Goal: Transaction & Acquisition: Book appointment/travel/reservation

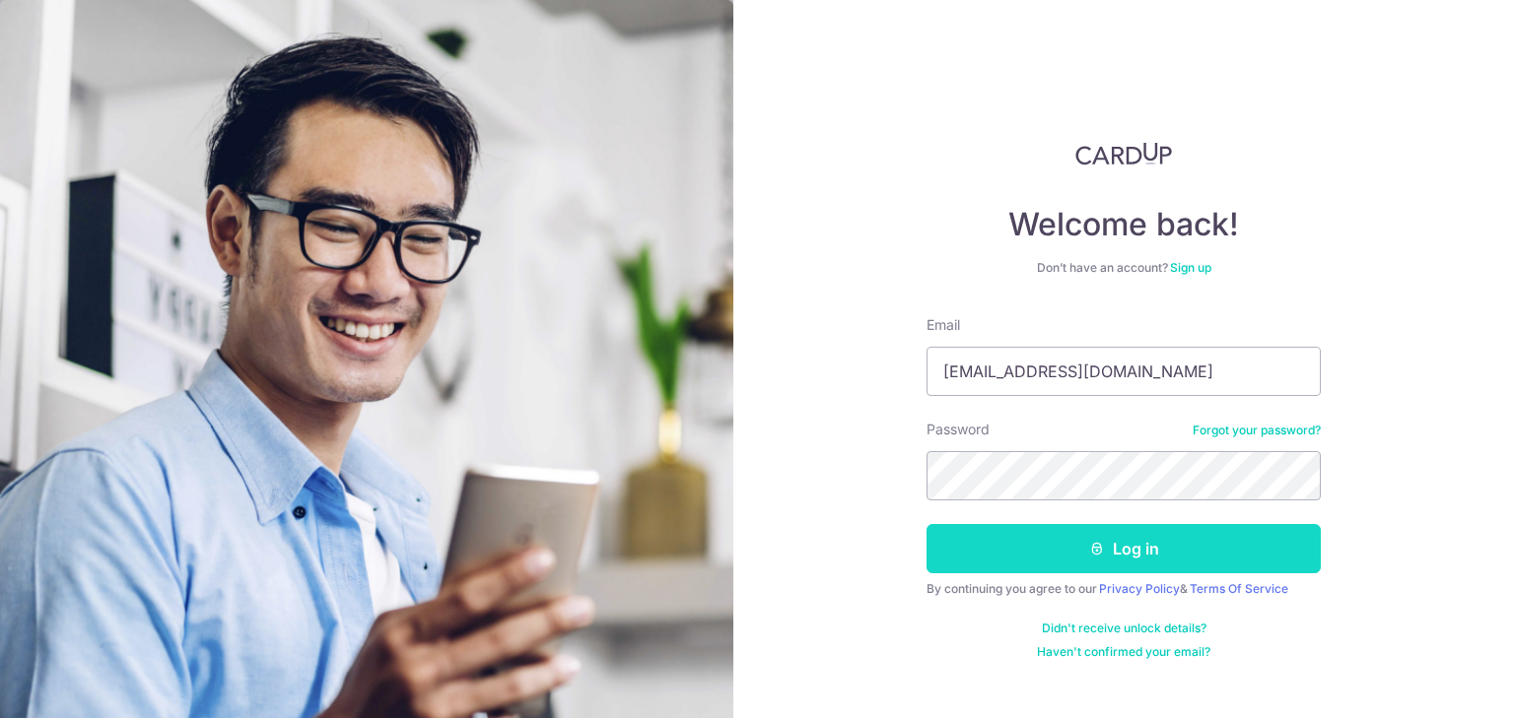
click at [1064, 559] on button "Log in" at bounding box center [1123, 548] width 394 height 49
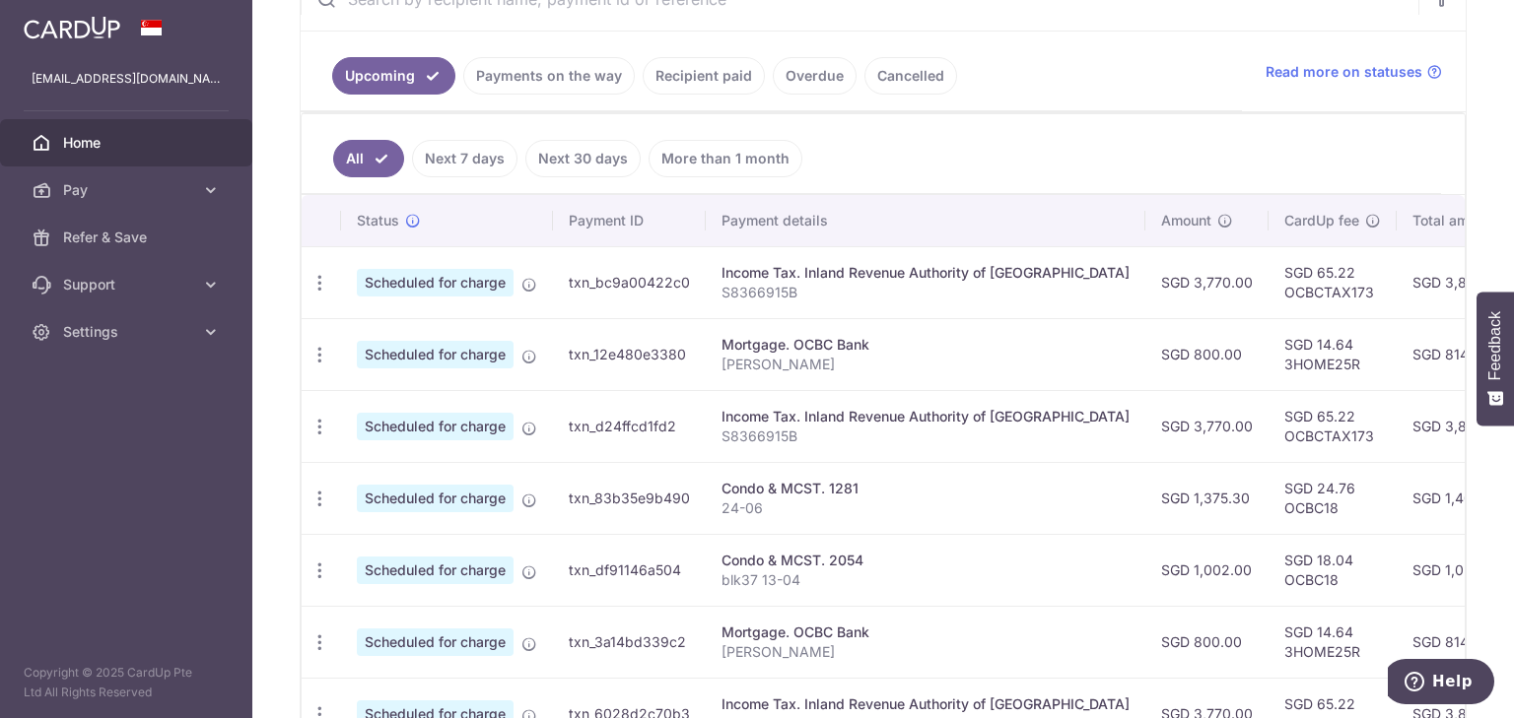
scroll to position [394, 0]
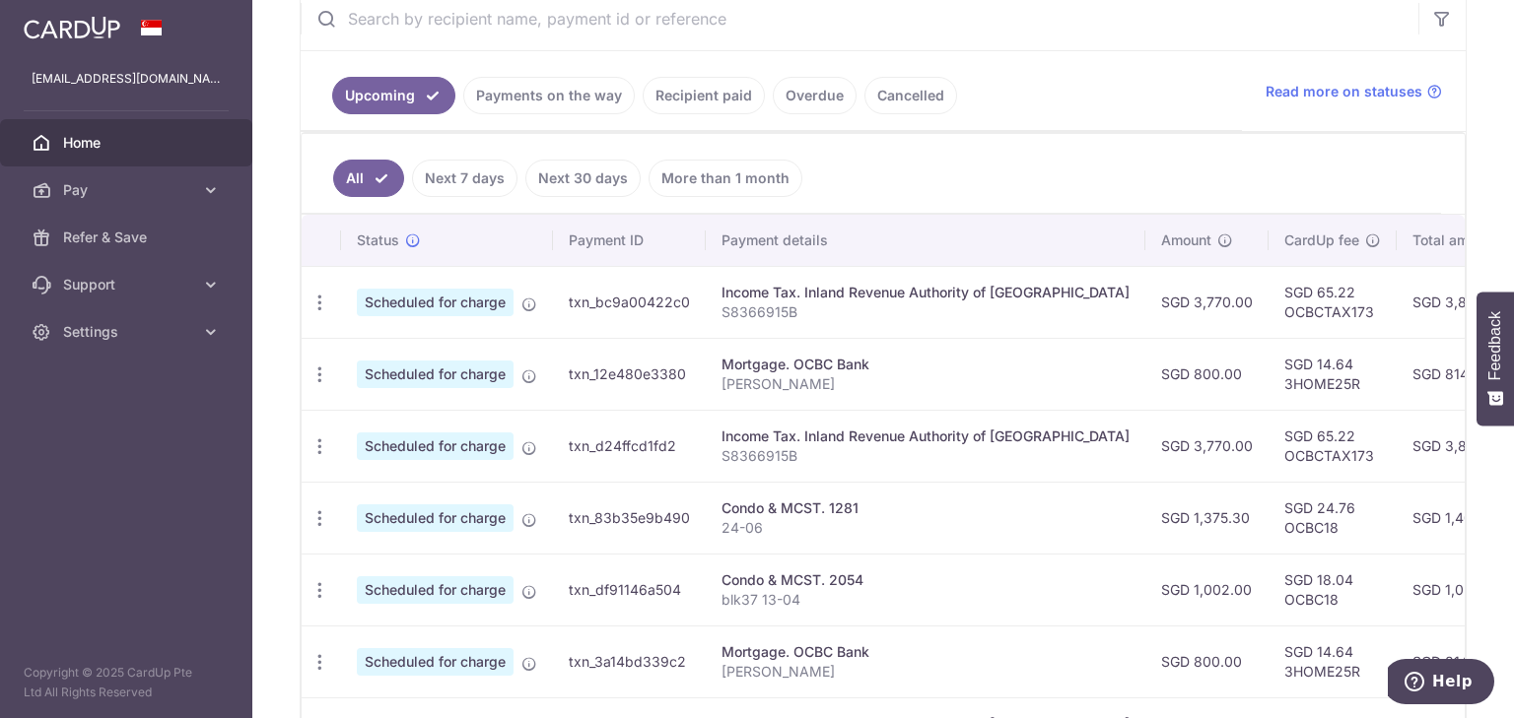
click at [572, 87] on link "Payments on the way" at bounding box center [548, 95] width 171 height 37
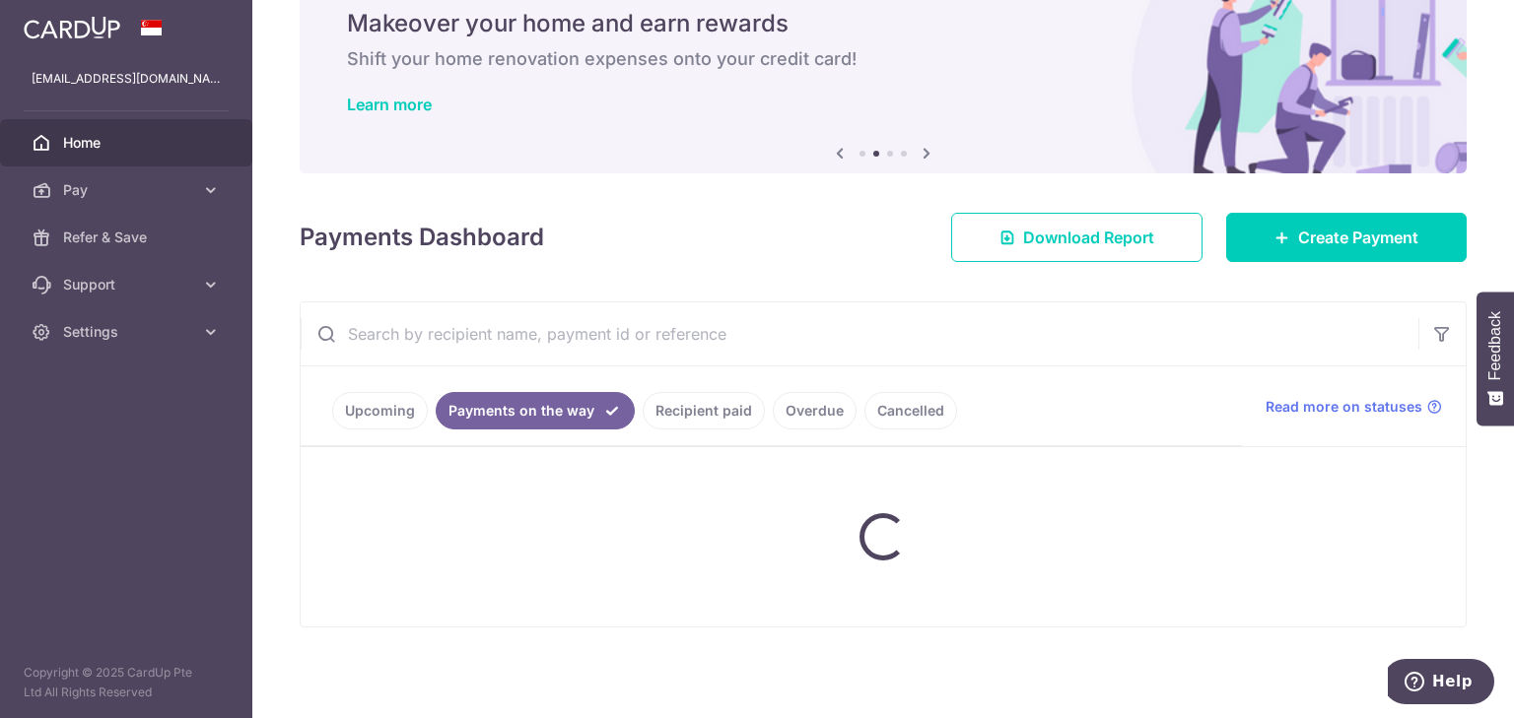
scroll to position [32, 0]
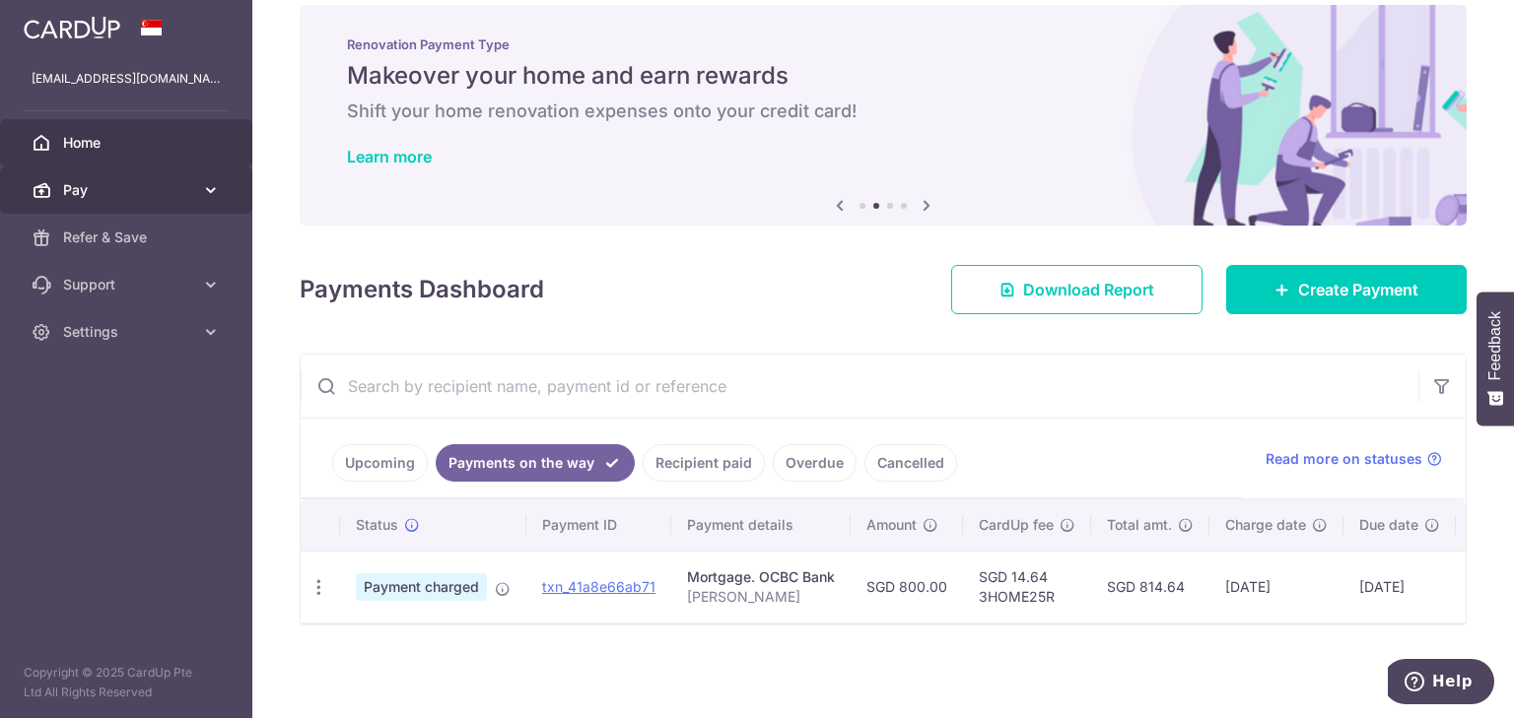
click at [108, 199] on span "Pay" at bounding box center [128, 190] width 130 height 20
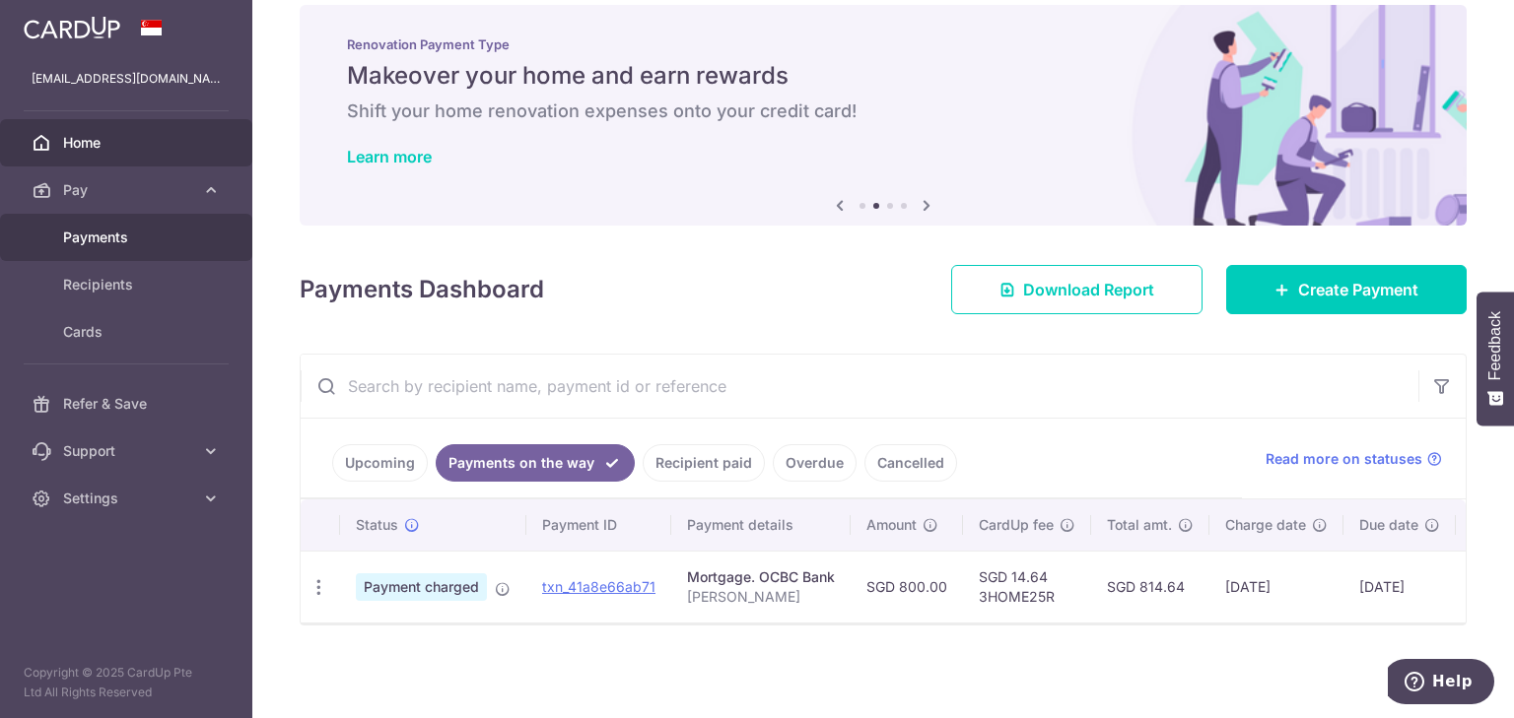
click at [110, 240] on span "Payments" at bounding box center [128, 238] width 130 height 20
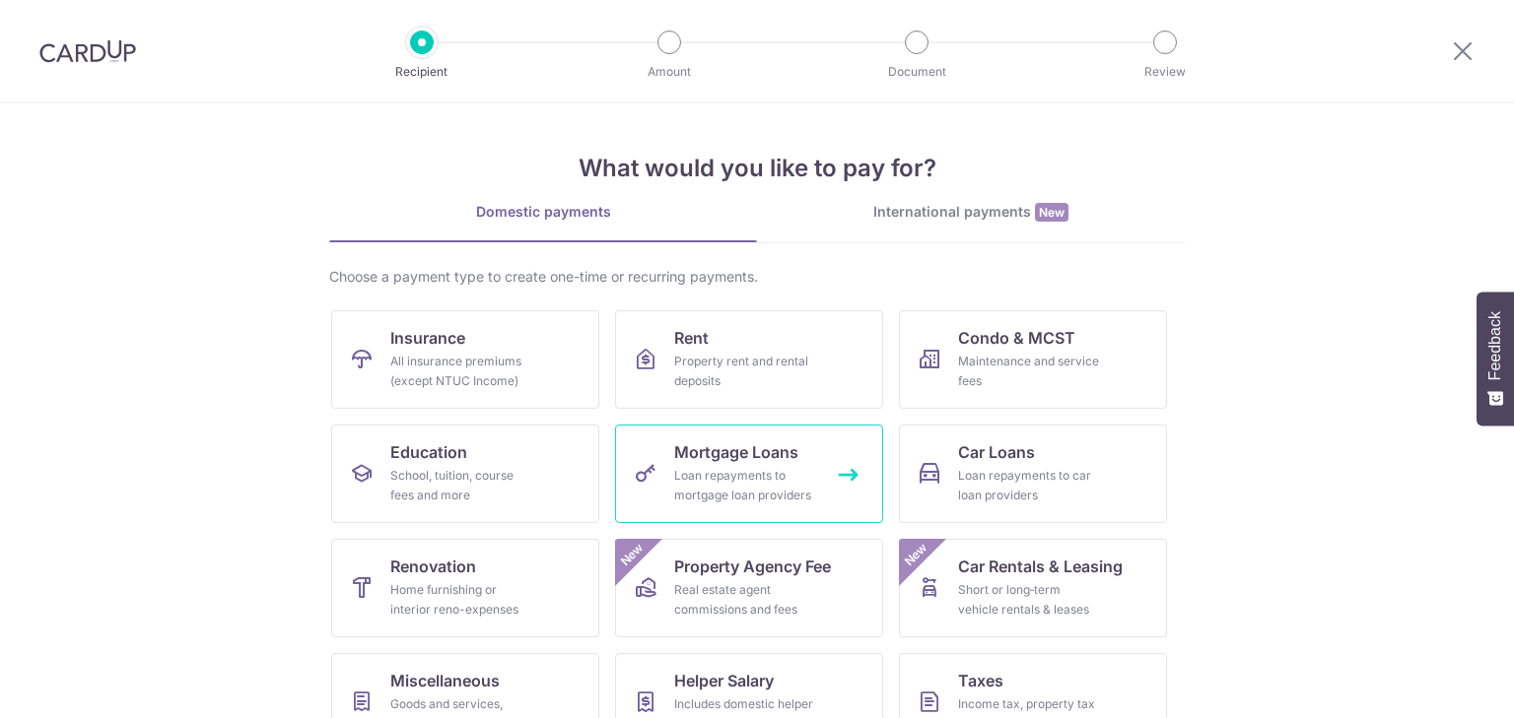
click at [690, 477] on div "Loan repayments to mortgage loan providers" at bounding box center [745, 485] width 142 height 39
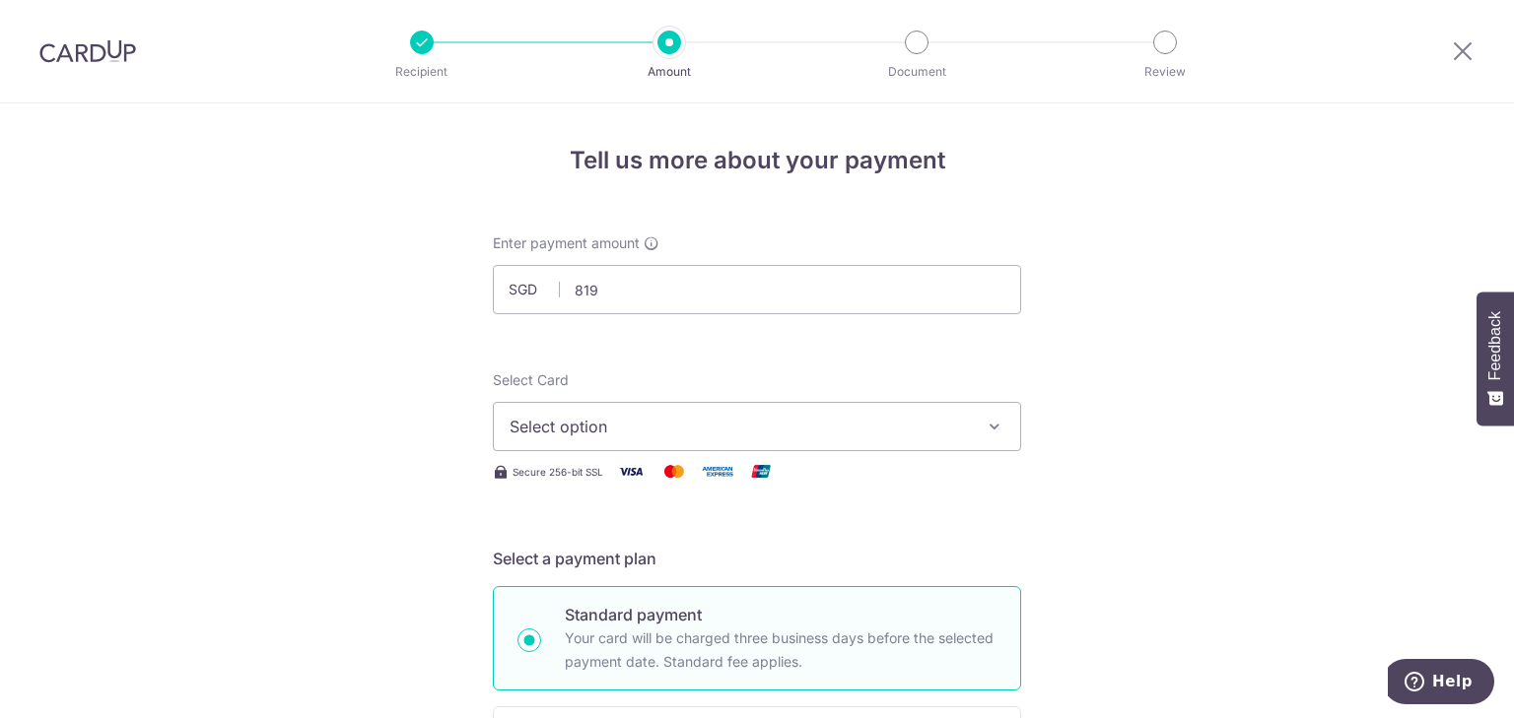
type input "819.00"
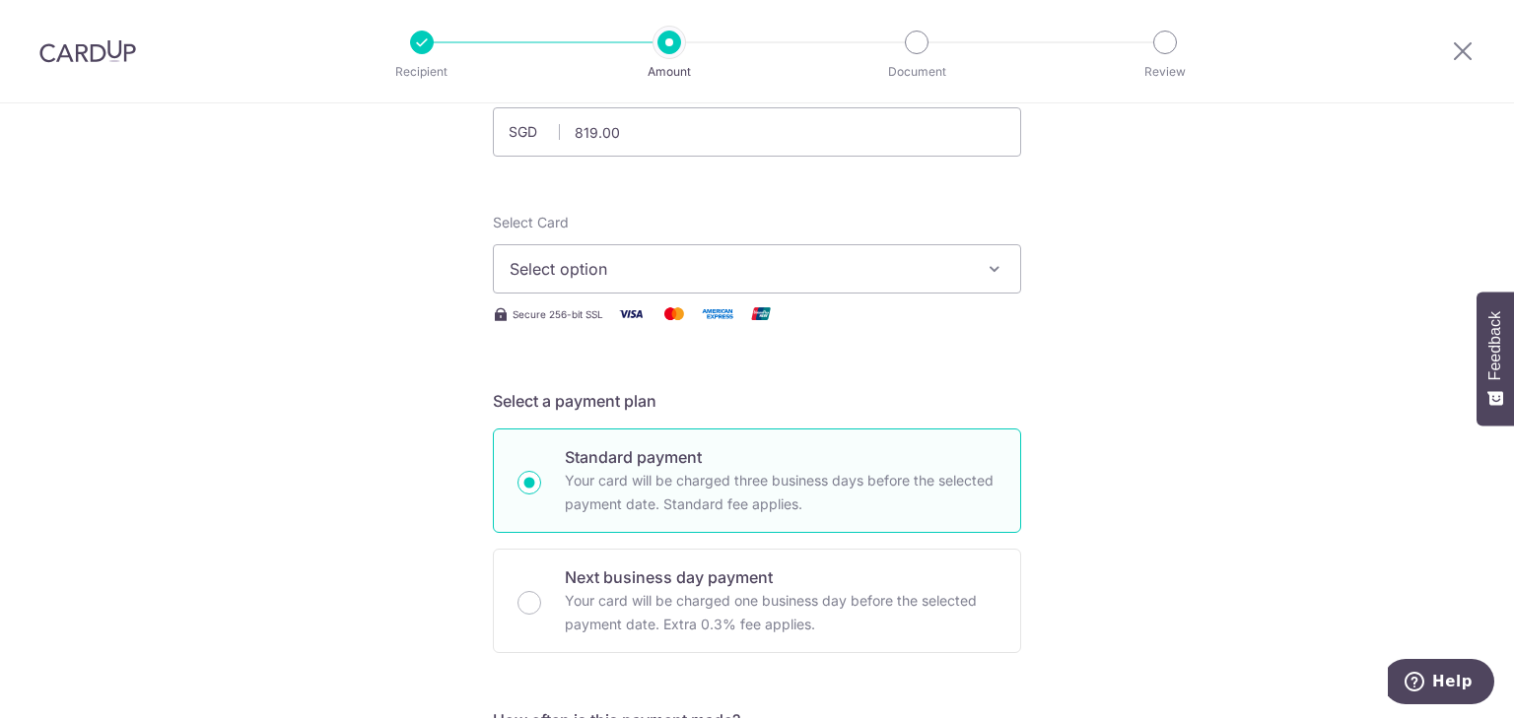
click at [911, 268] on span "Select option" at bounding box center [738, 269] width 459 height 24
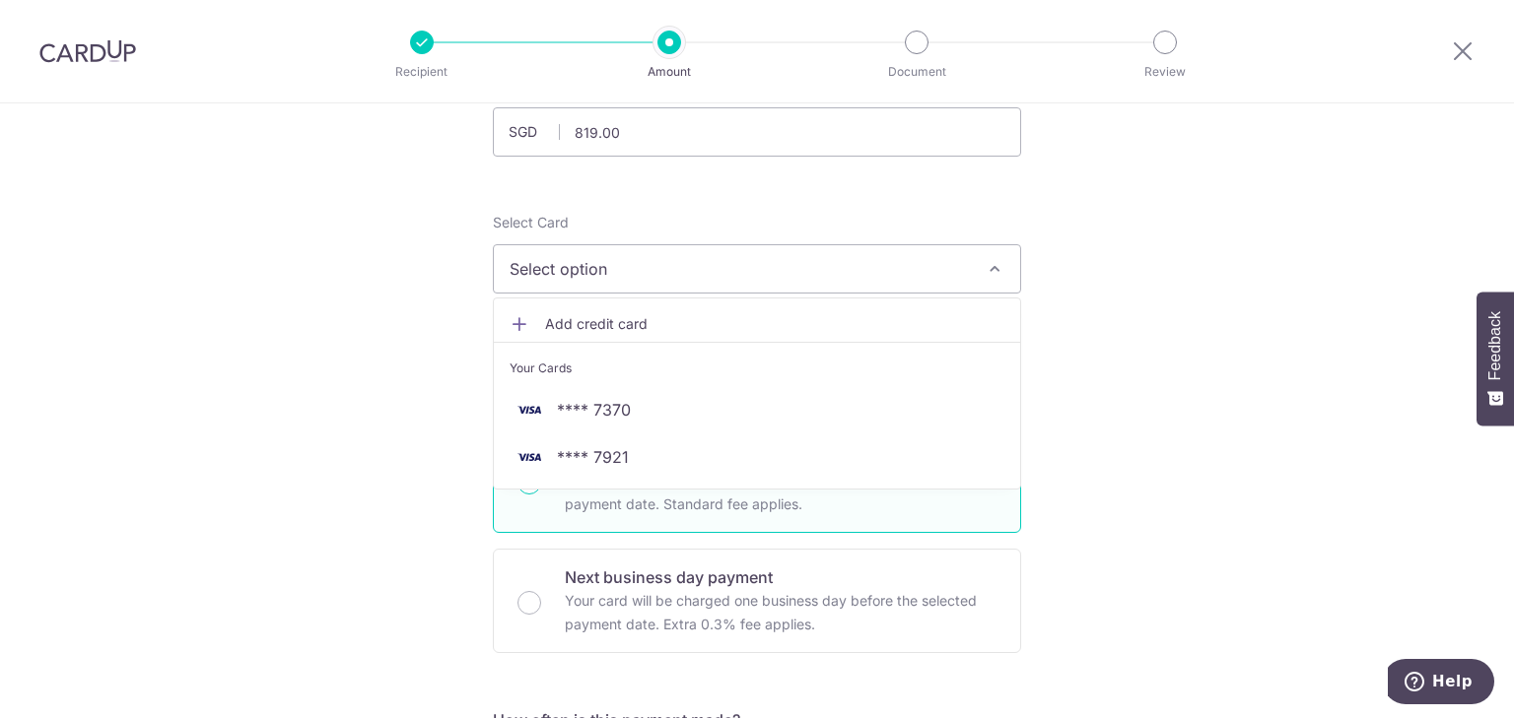
click at [618, 318] on span "Add credit card" at bounding box center [774, 324] width 459 height 20
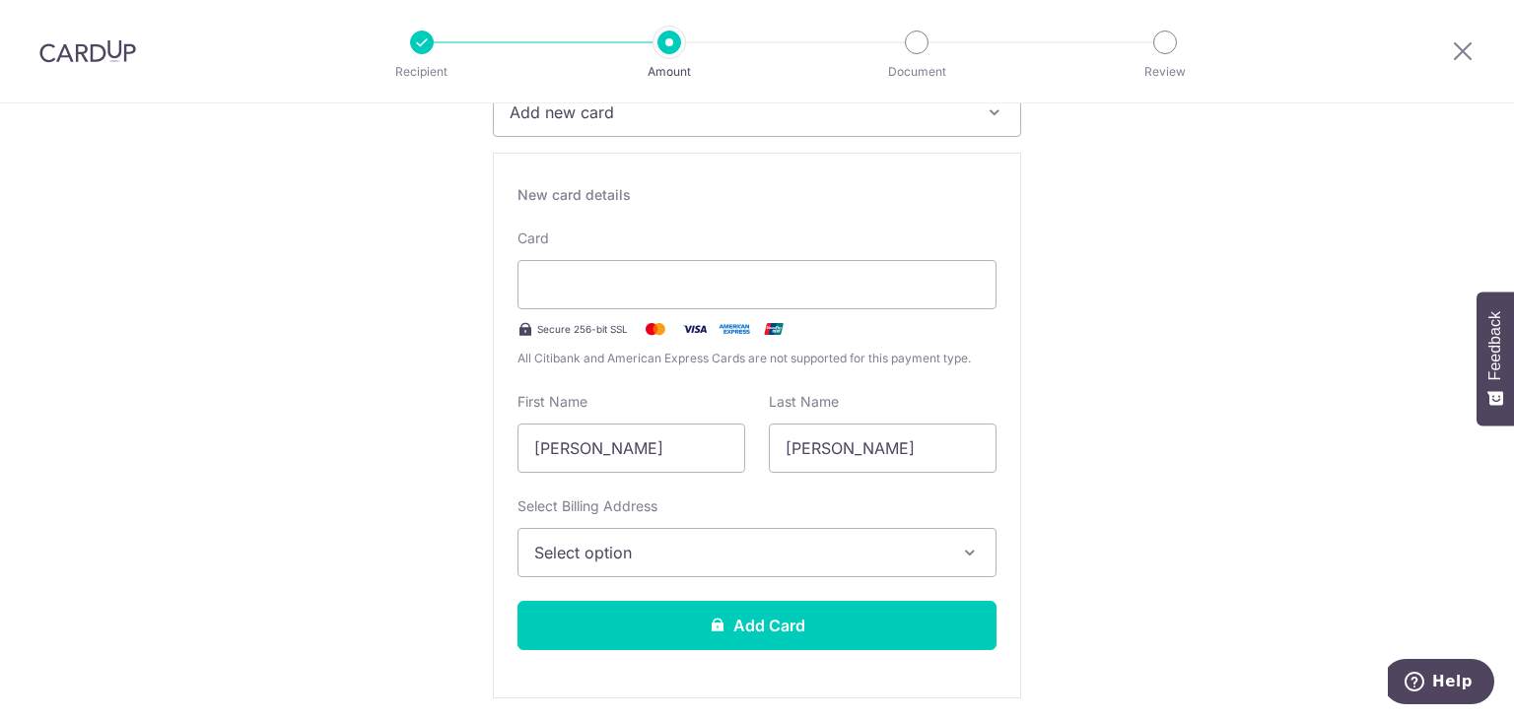
scroll to position [315, 0]
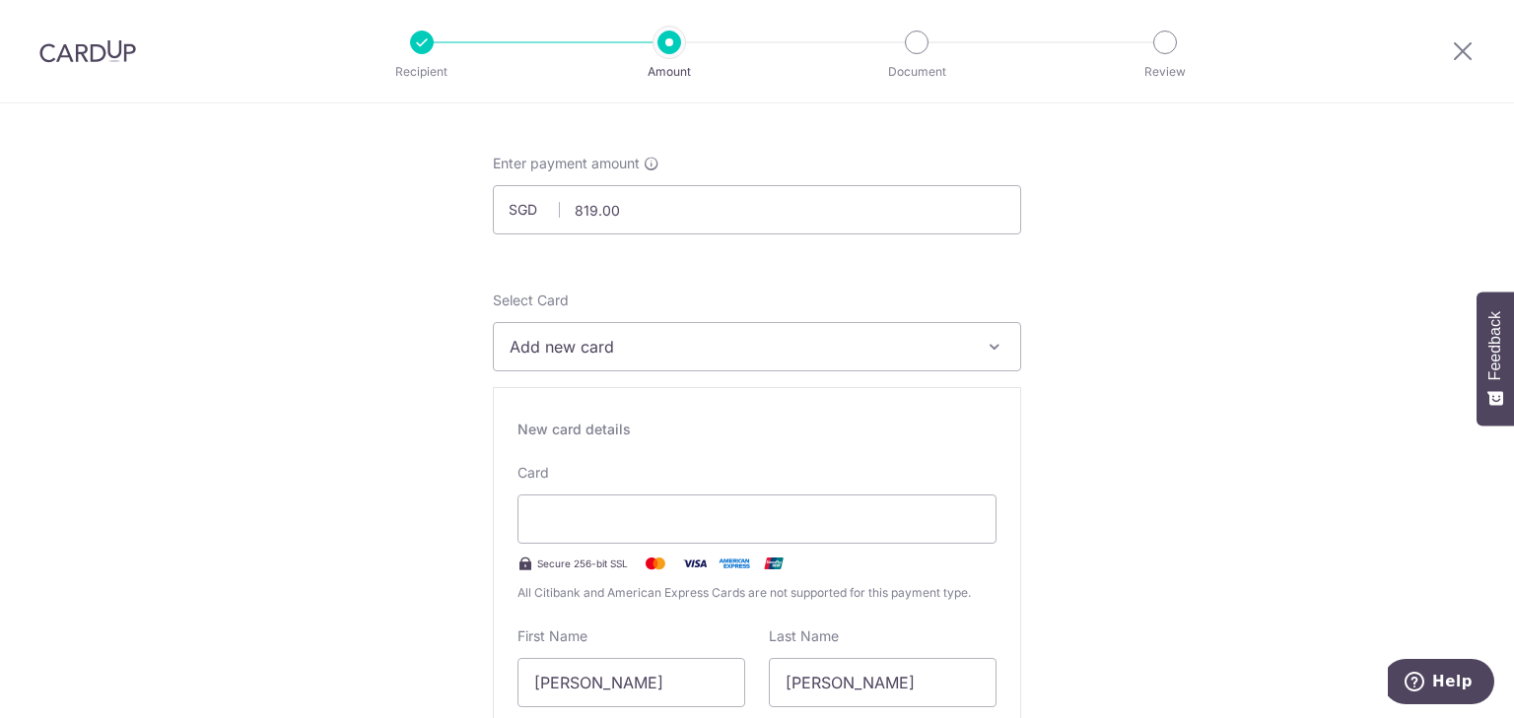
scroll to position [79, 0]
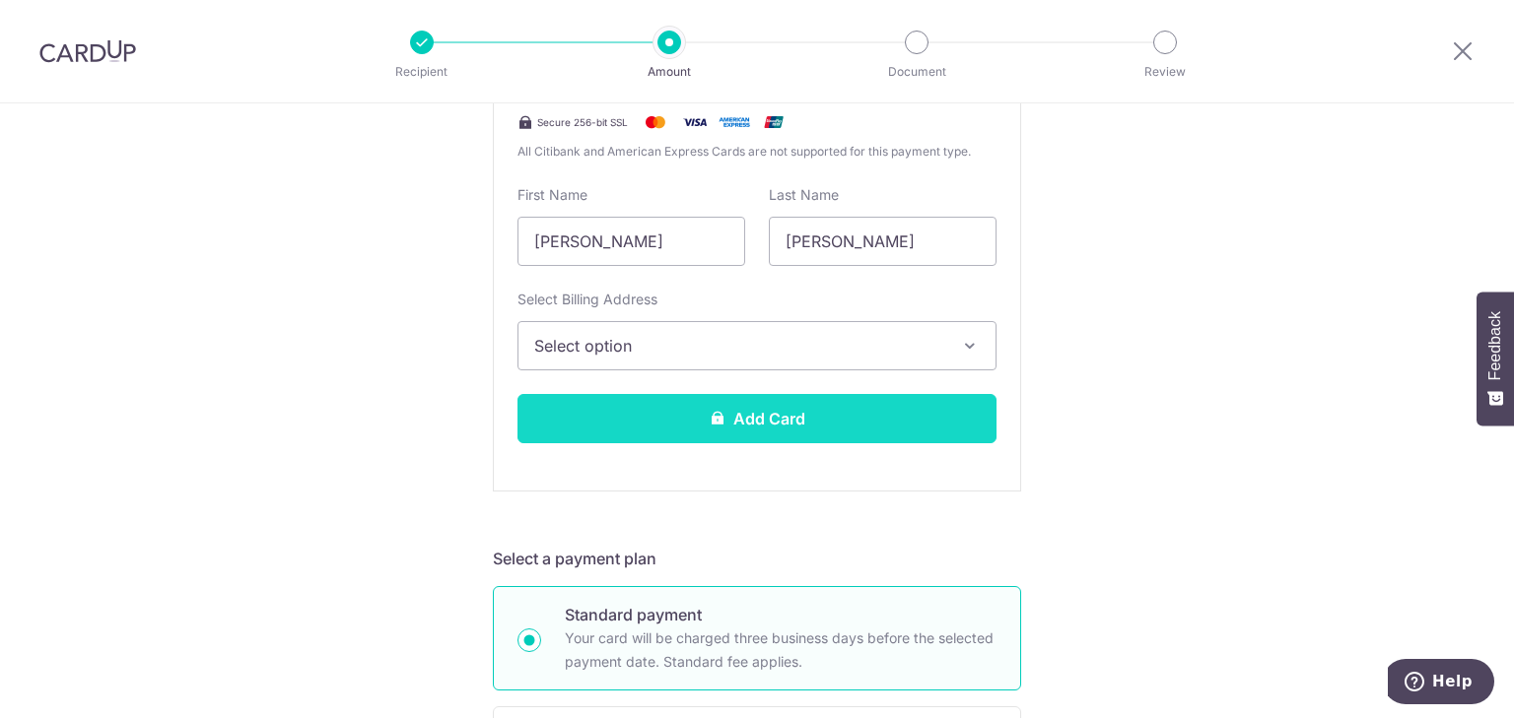
scroll to position [552, 0]
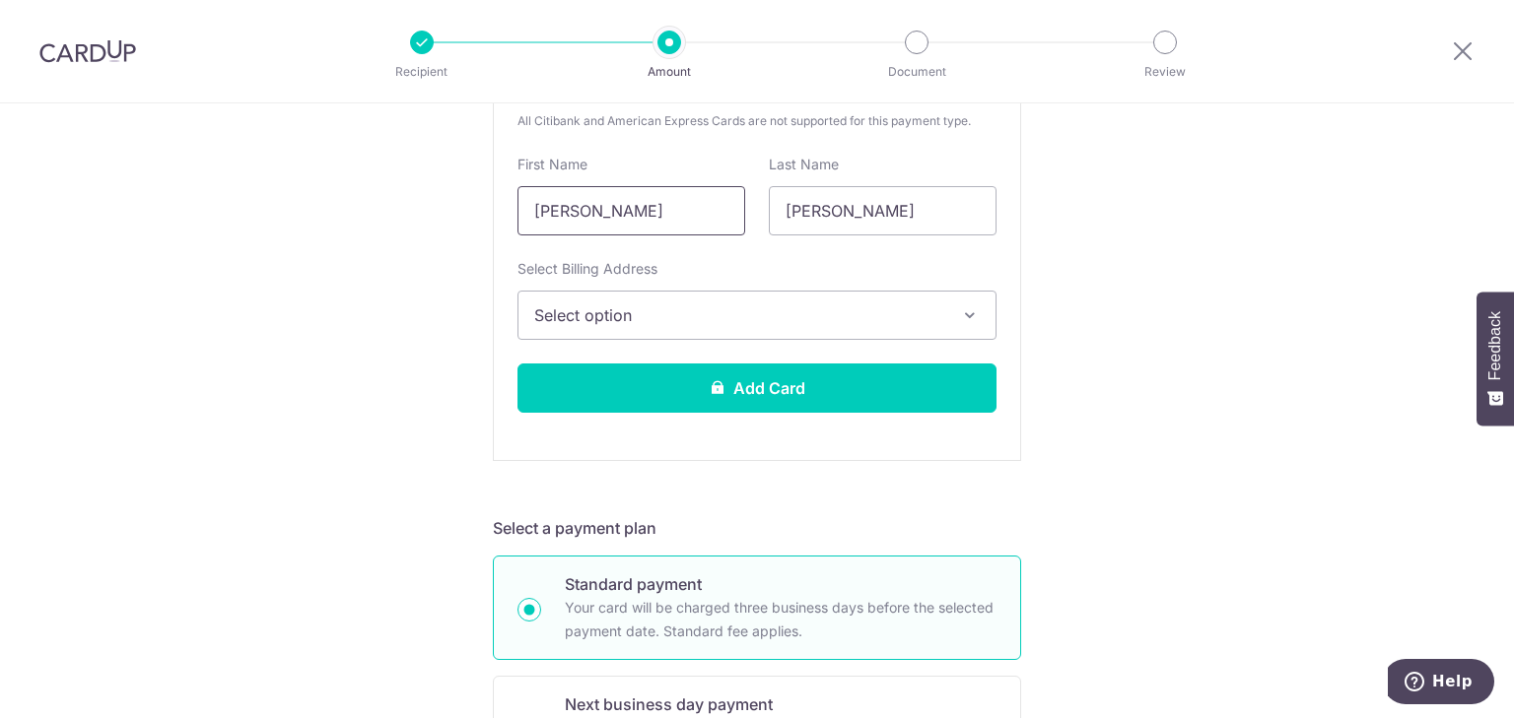
drag, startPoint x: 515, startPoint y: 211, endPoint x: 505, endPoint y: 209, distance: 11.0
click at [506, 209] on div "First Name Han" at bounding box center [631, 195] width 251 height 81
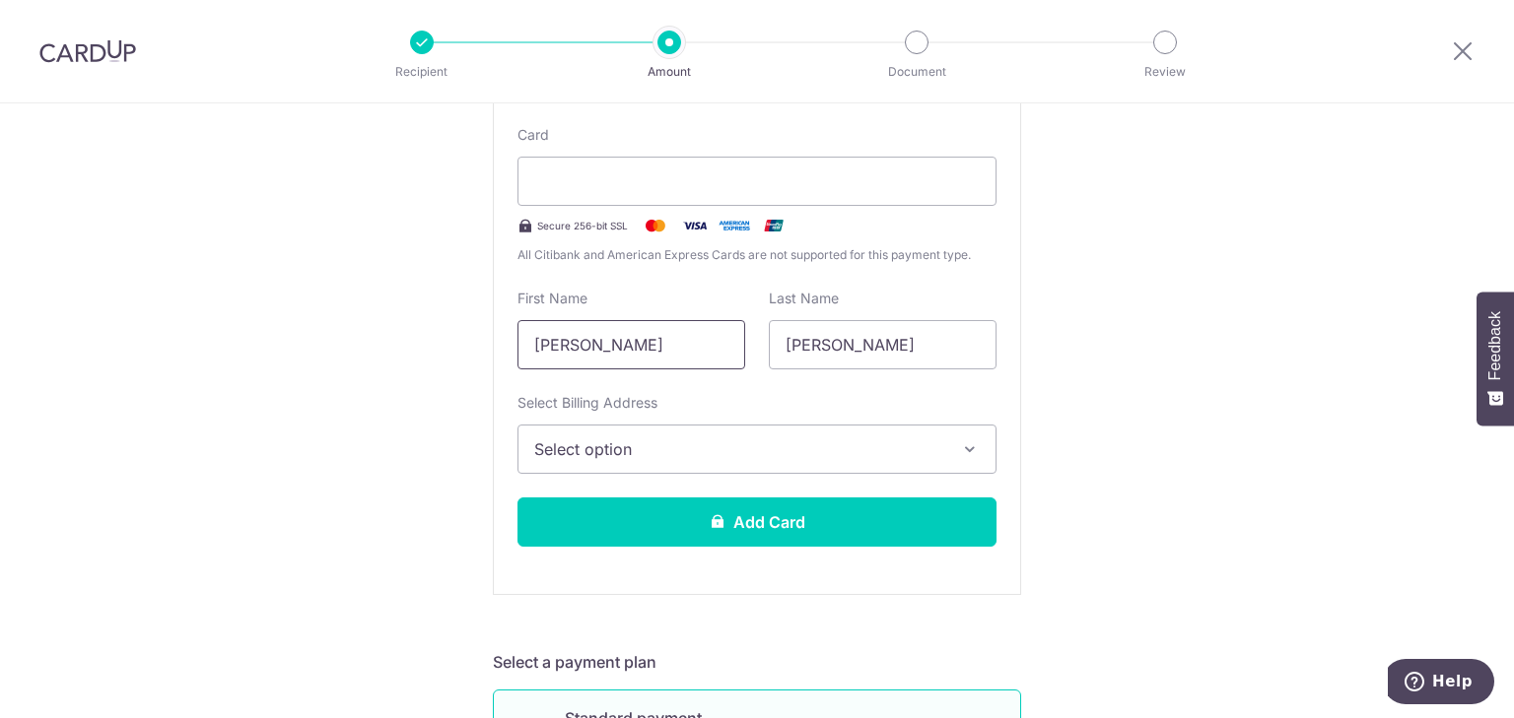
scroll to position [394, 0]
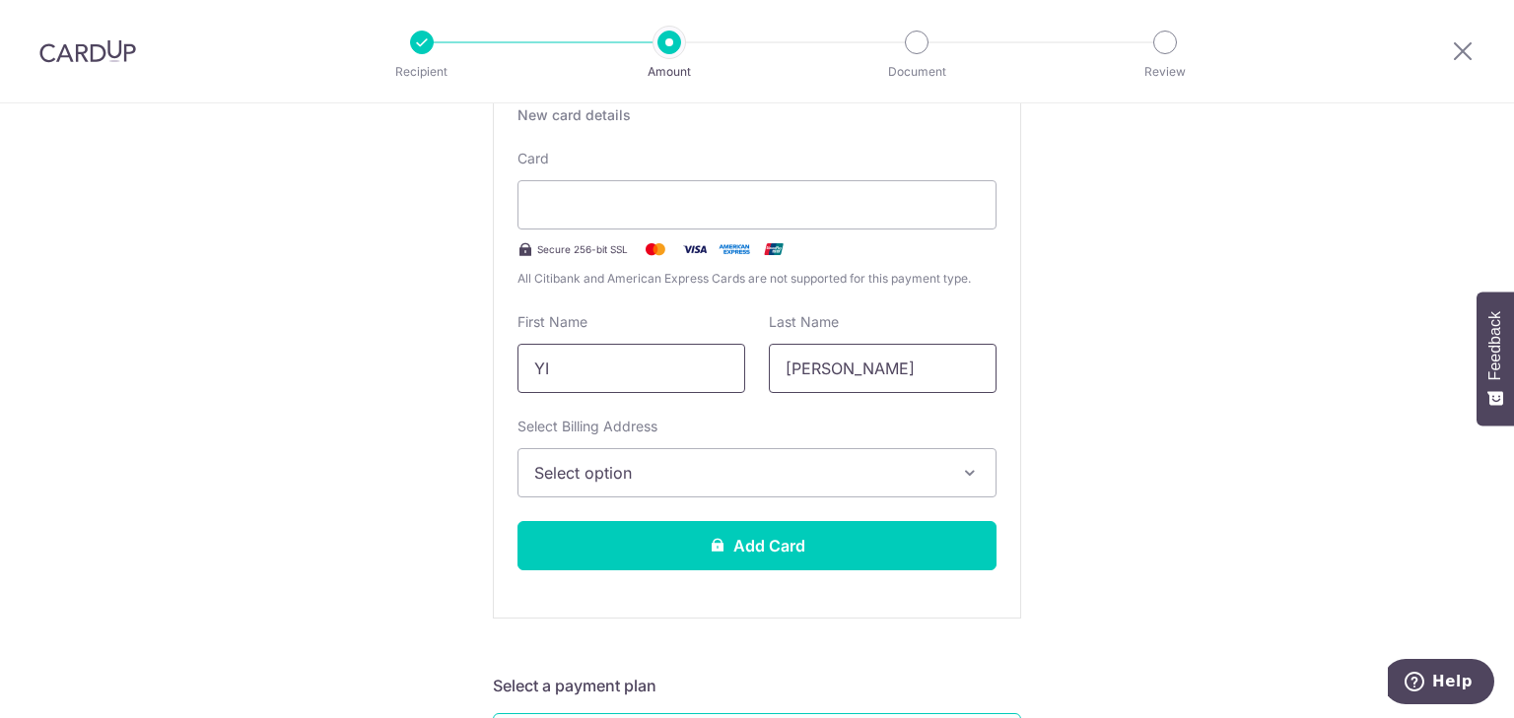
type input "YI"
drag, startPoint x: 769, startPoint y: 351, endPoint x: 726, endPoint y: 339, distance: 44.0
click at [726, 339] on div "First Name YI Last Name Zhang" at bounding box center [757, 352] width 503 height 81
type input "DA"
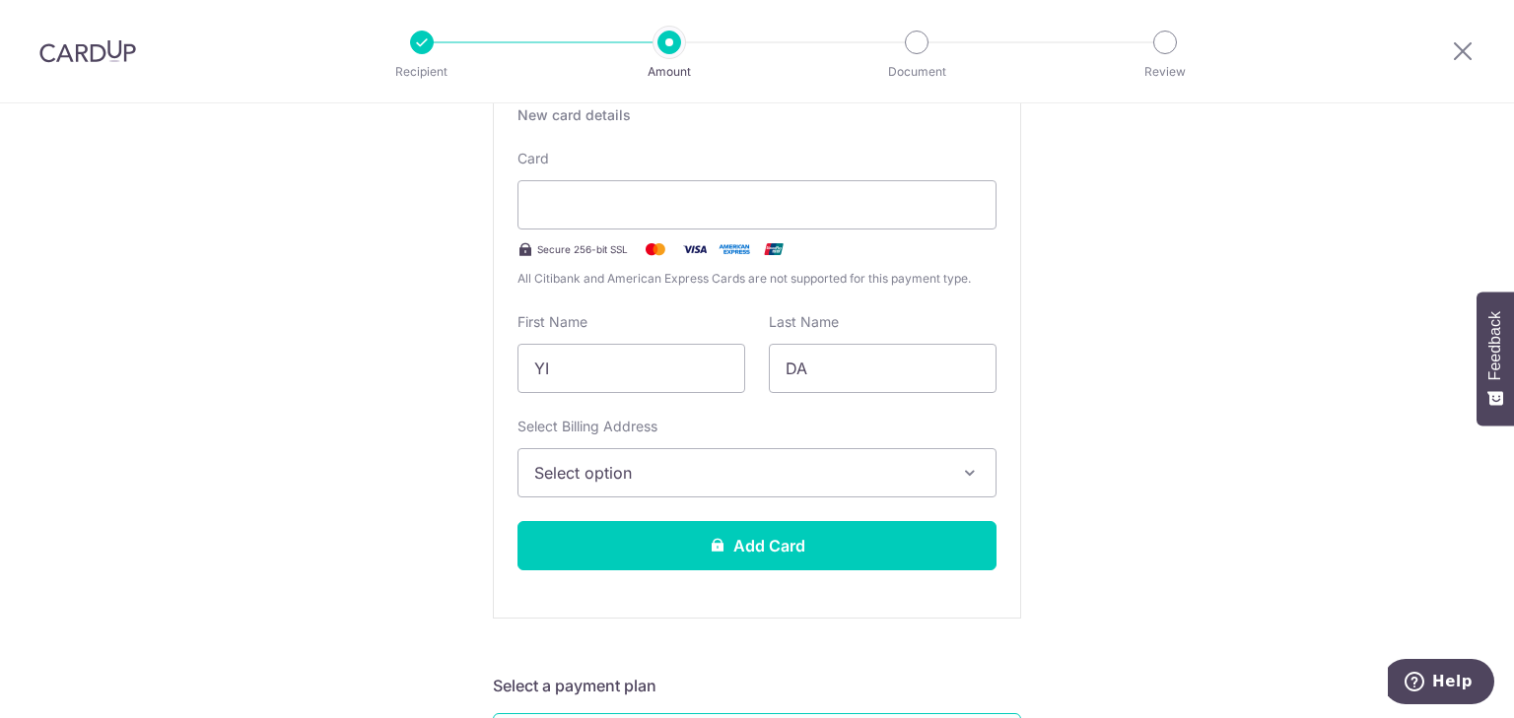
click at [717, 477] on span "Select option" at bounding box center [739, 473] width 410 height 24
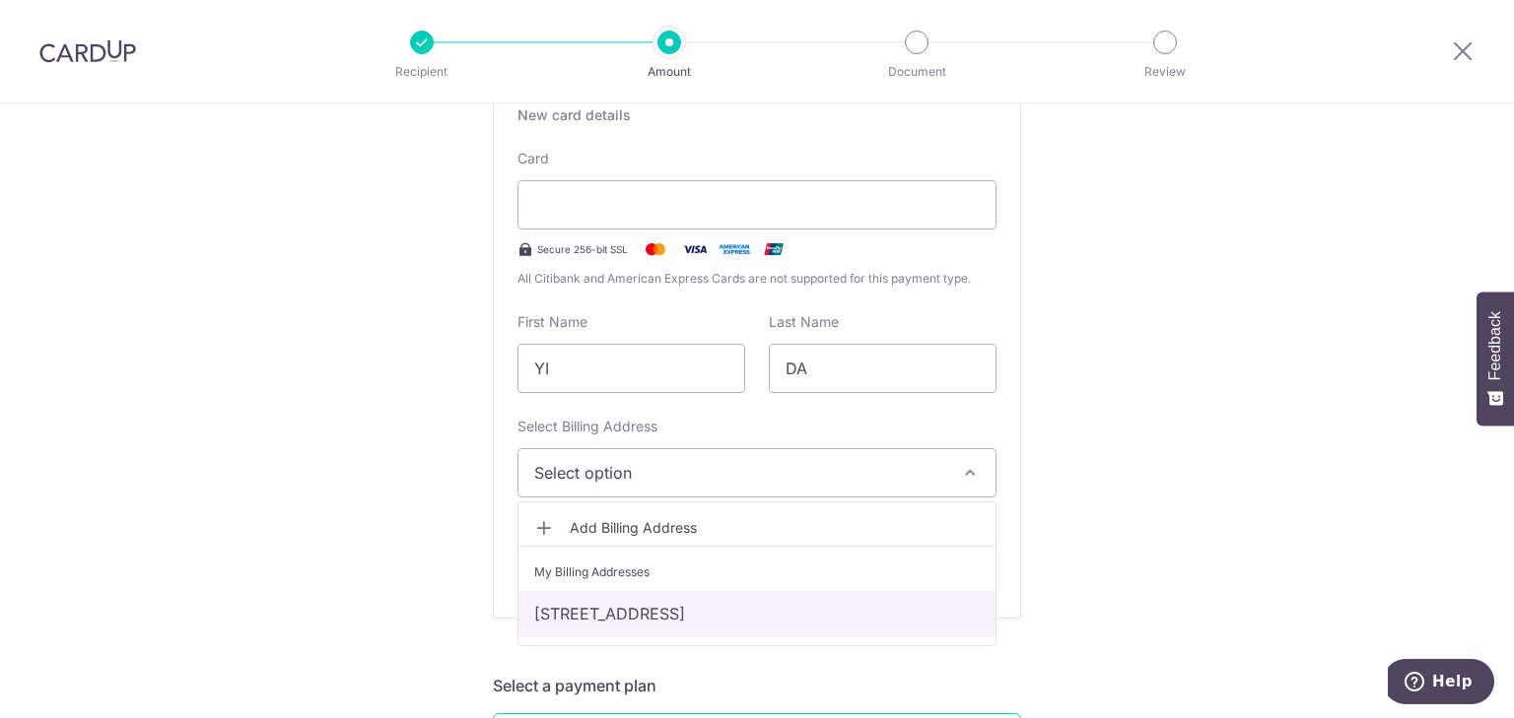
click at [725, 619] on link "37 Jurong East Ave 1, 13-04, Singapore, Singapore, Singapore-609775" at bounding box center [756, 613] width 477 height 47
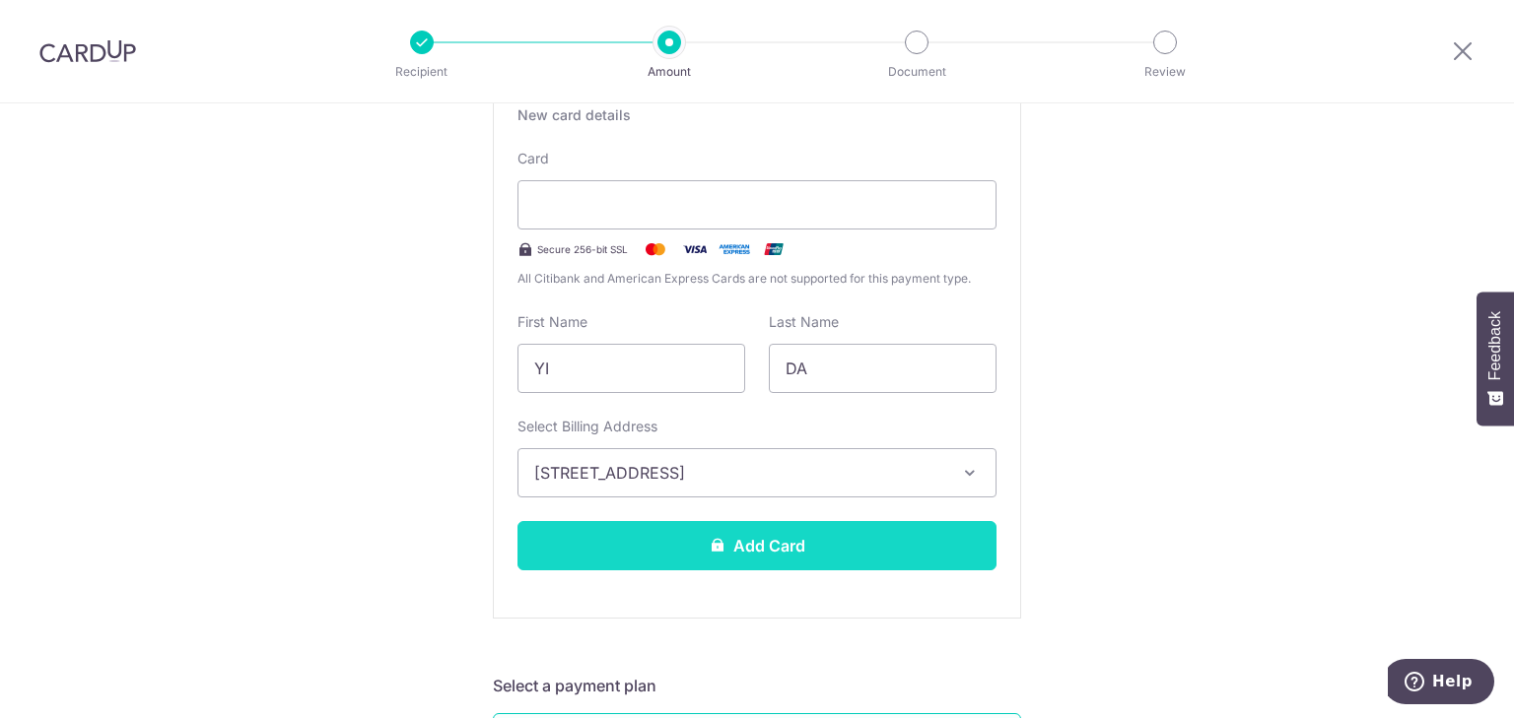
click at [728, 557] on button "Add Card" at bounding box center [756, 545] width 479 height 49
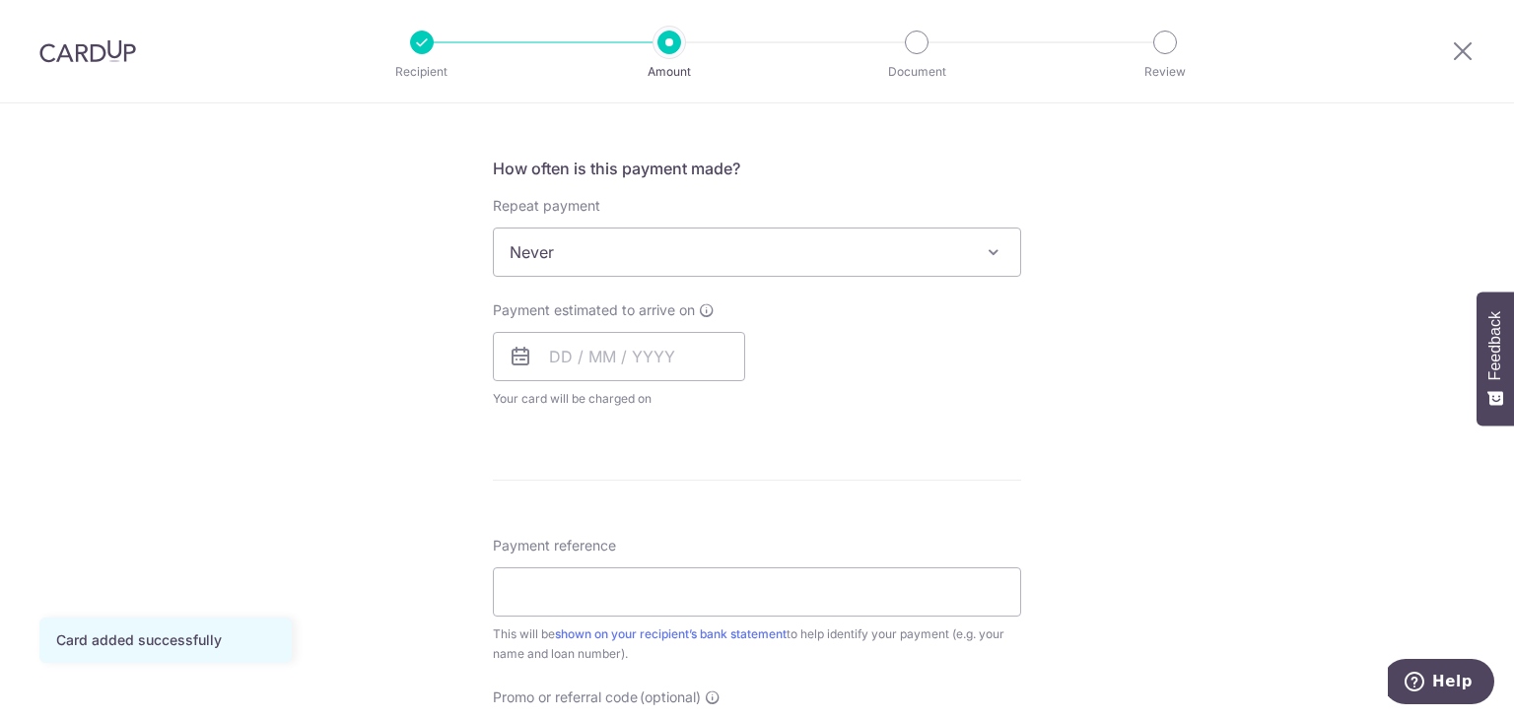
click at [994, 257] on span at bounding box center [994, 252] width 24 height 24
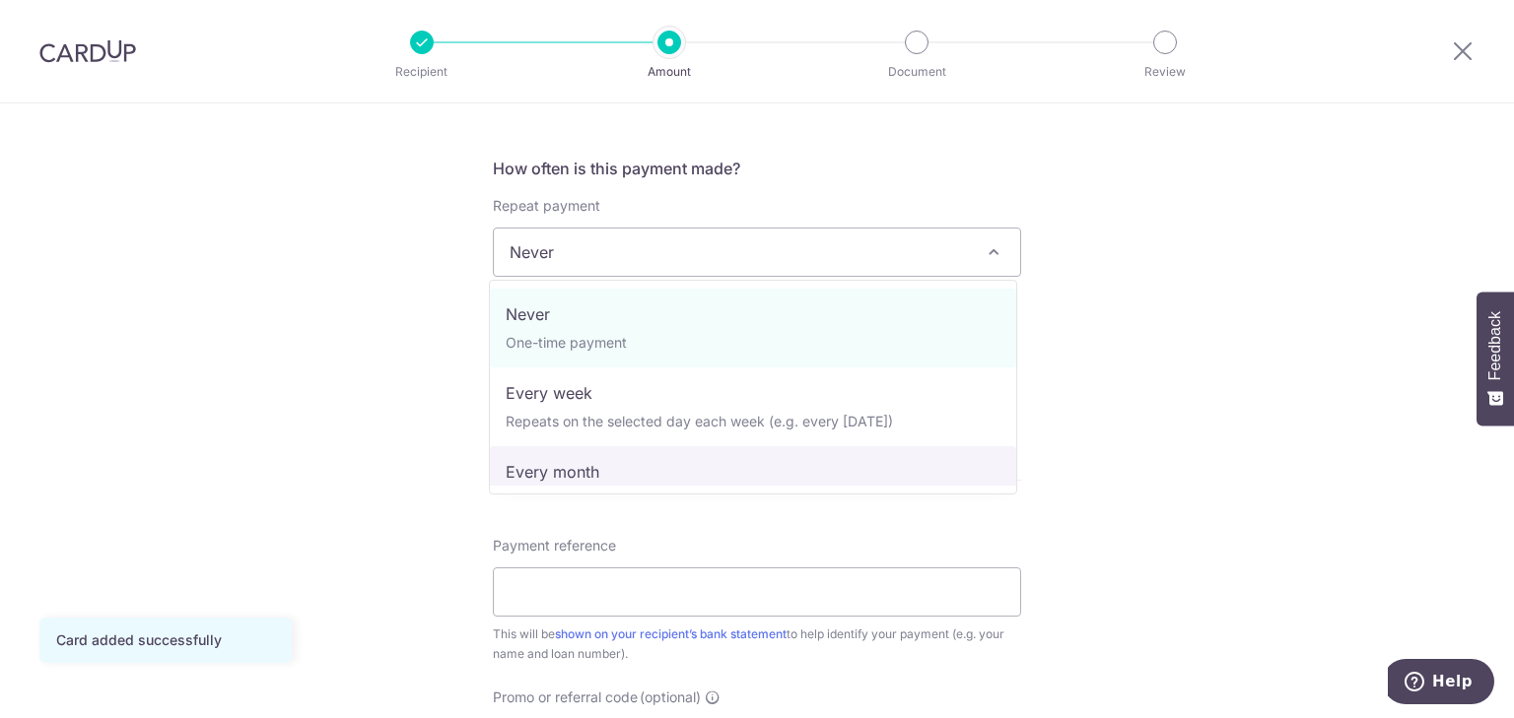
select select "3"
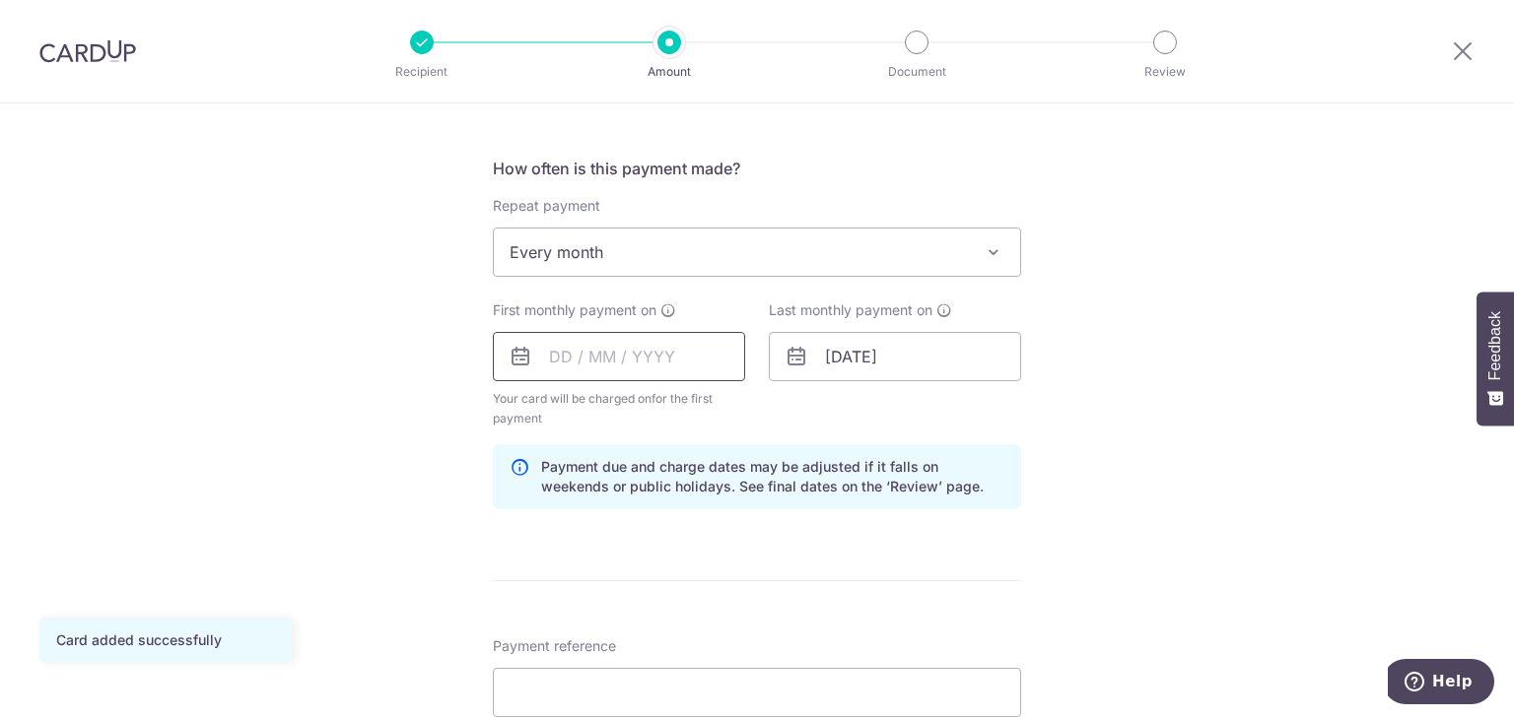
click at [623, 361] on input "text" at bounding box center [619, 356] width 252 height 49
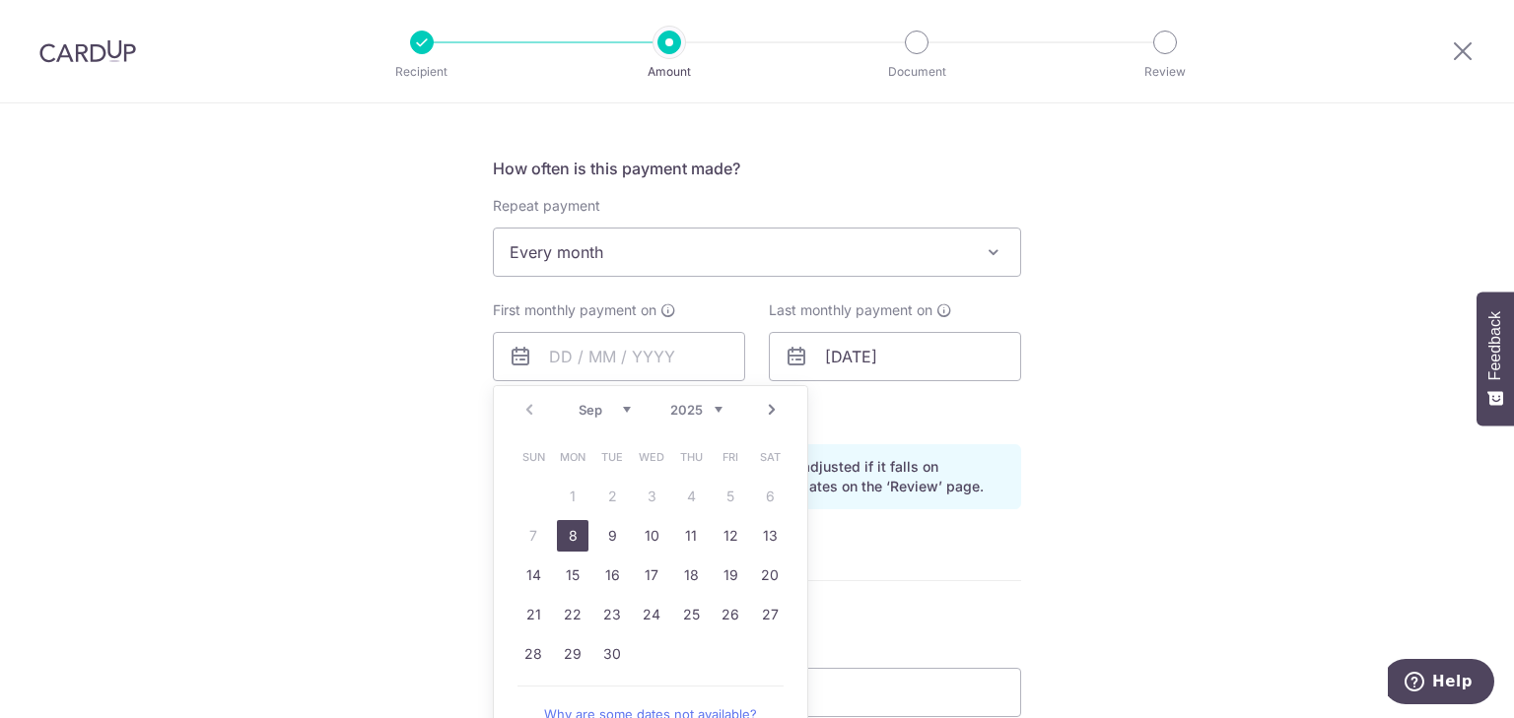
click at [568, 535] on link "8" at bounding box center [573, 536] width 32 height 32
type input "[DATE]"
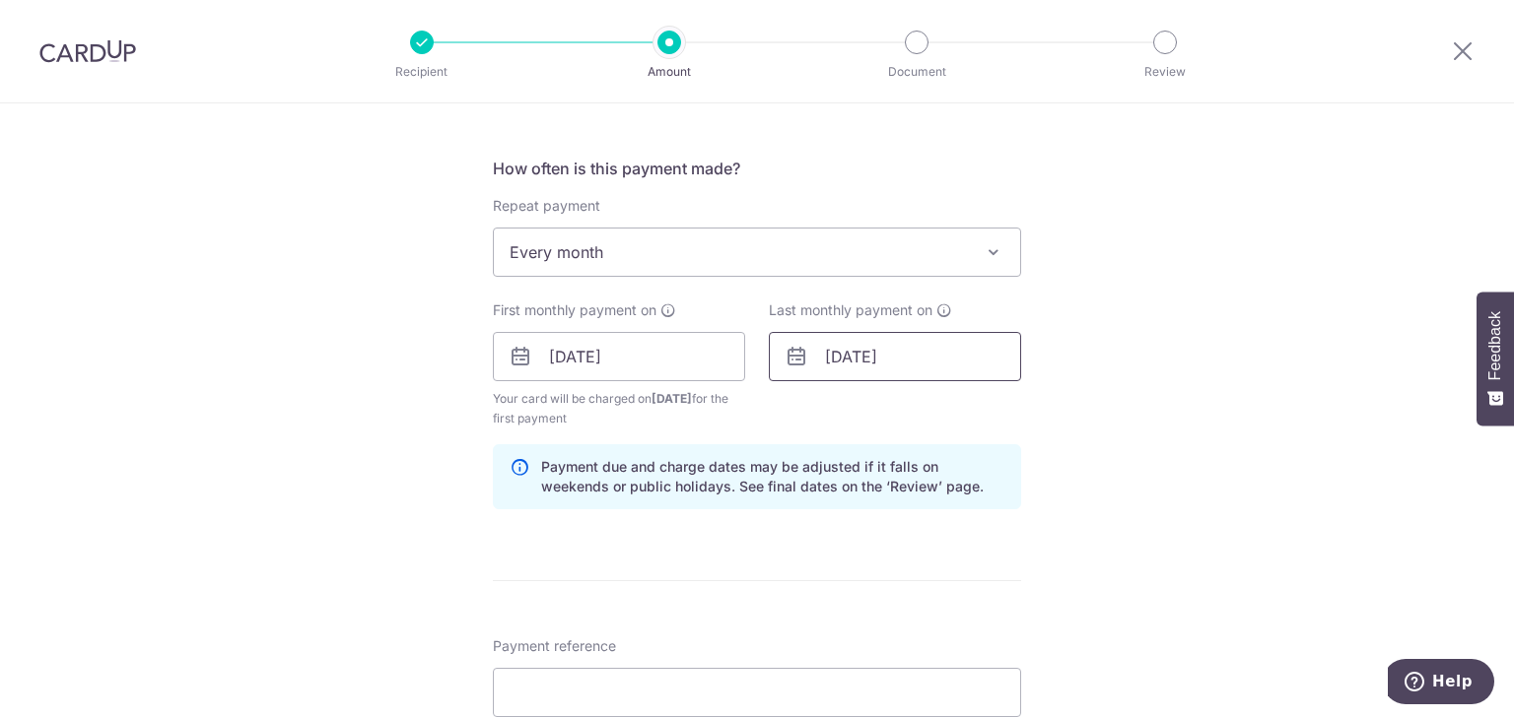
click at [921, 363] on input "08/01/2026" at bounding box center [895, 356] width 252 height 49
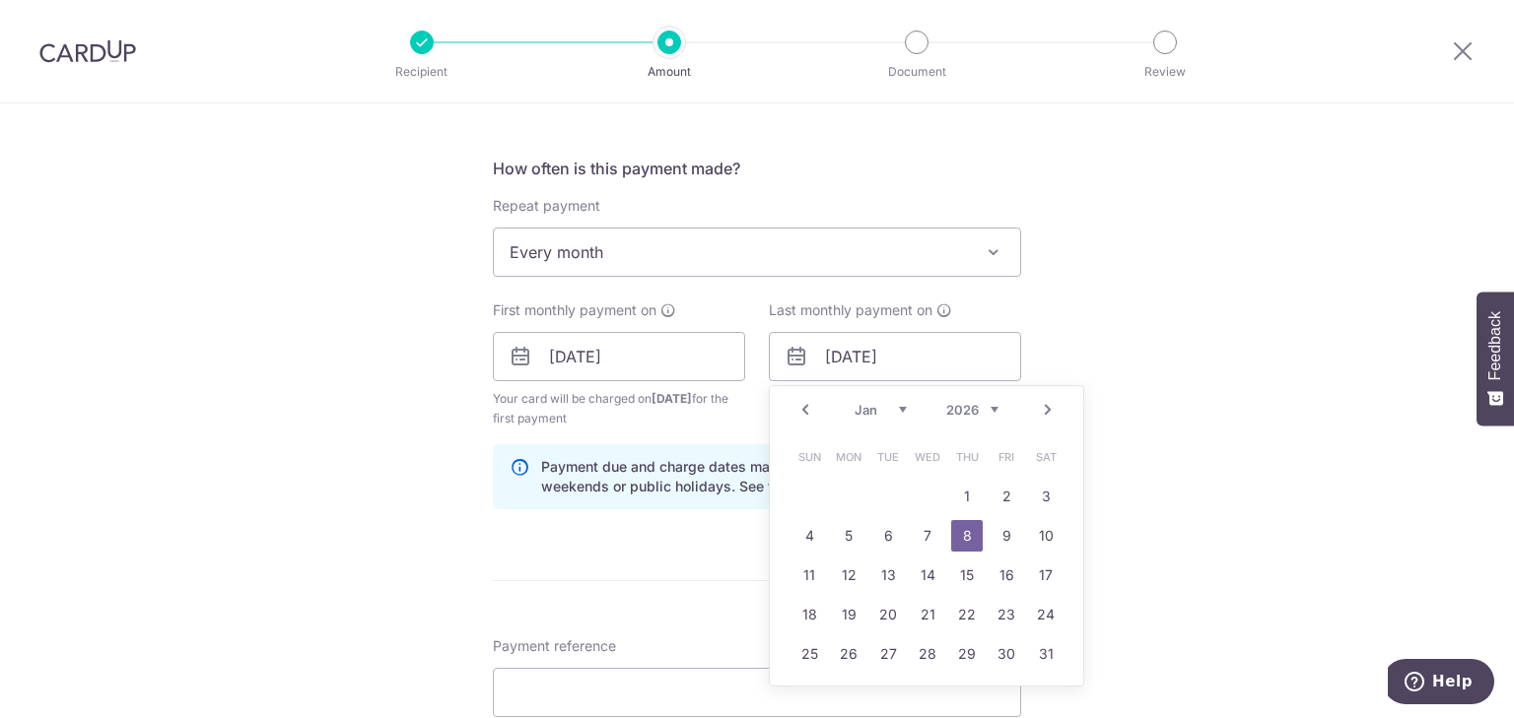
click at [971, 413] on select "2024 2025 2026 2027 2028 2029 2030 2031 2032 2033 2034 2035" at bounding box center [972, 410] width 52 height 16
click at [887, 408] on select "Jan Feb Mar Apr May Jun Jul Aug Sep Oct Nov Dec" at bounding box center [880, 410] width 52 height 16
click at [840, 532] on link "8" at bounding box center [849, 536] width 32 height 32
type input "[DATE]"
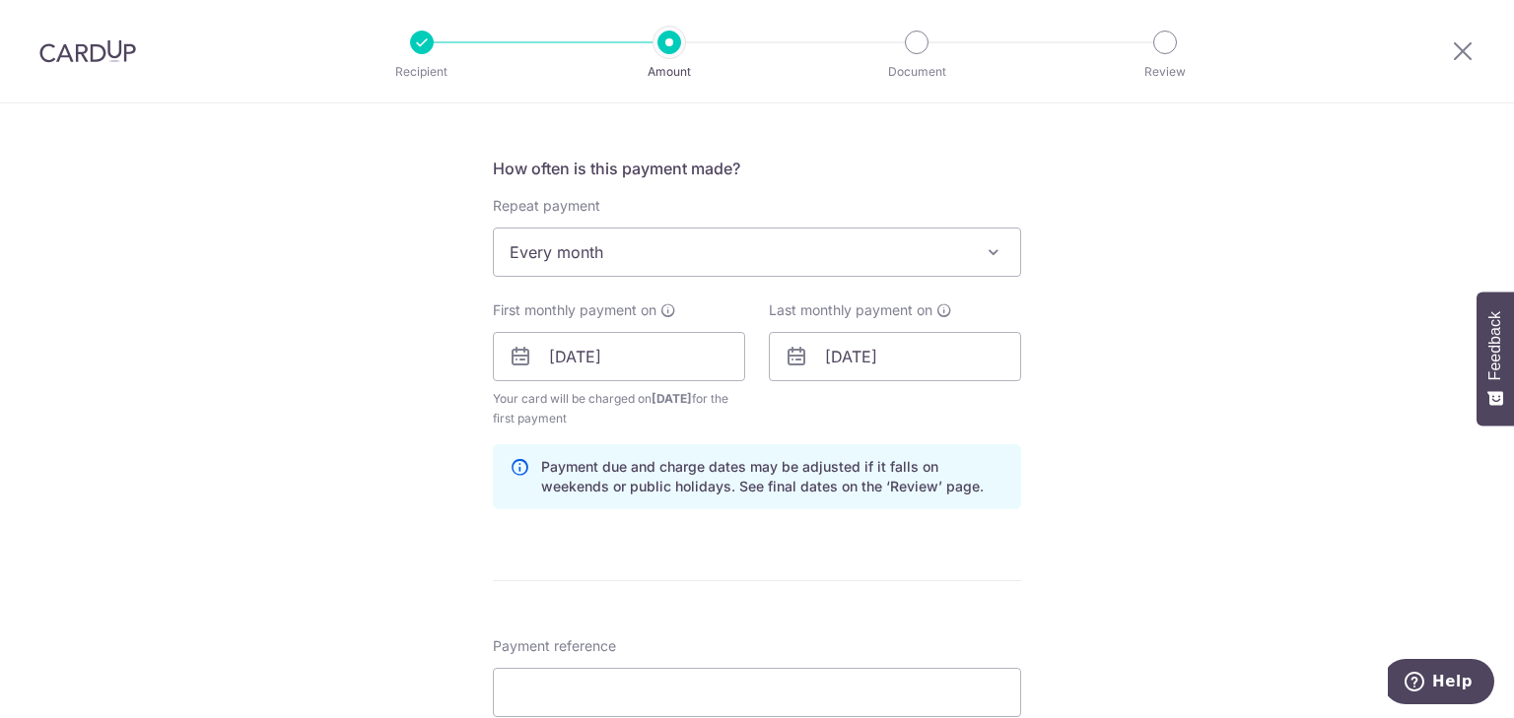
click at [395, 455] on div "Tell us more about your payment Enter payment amount SGD 819.00 819.00 Card add…" at bounding box center [757, 335] width 1514 height 1883
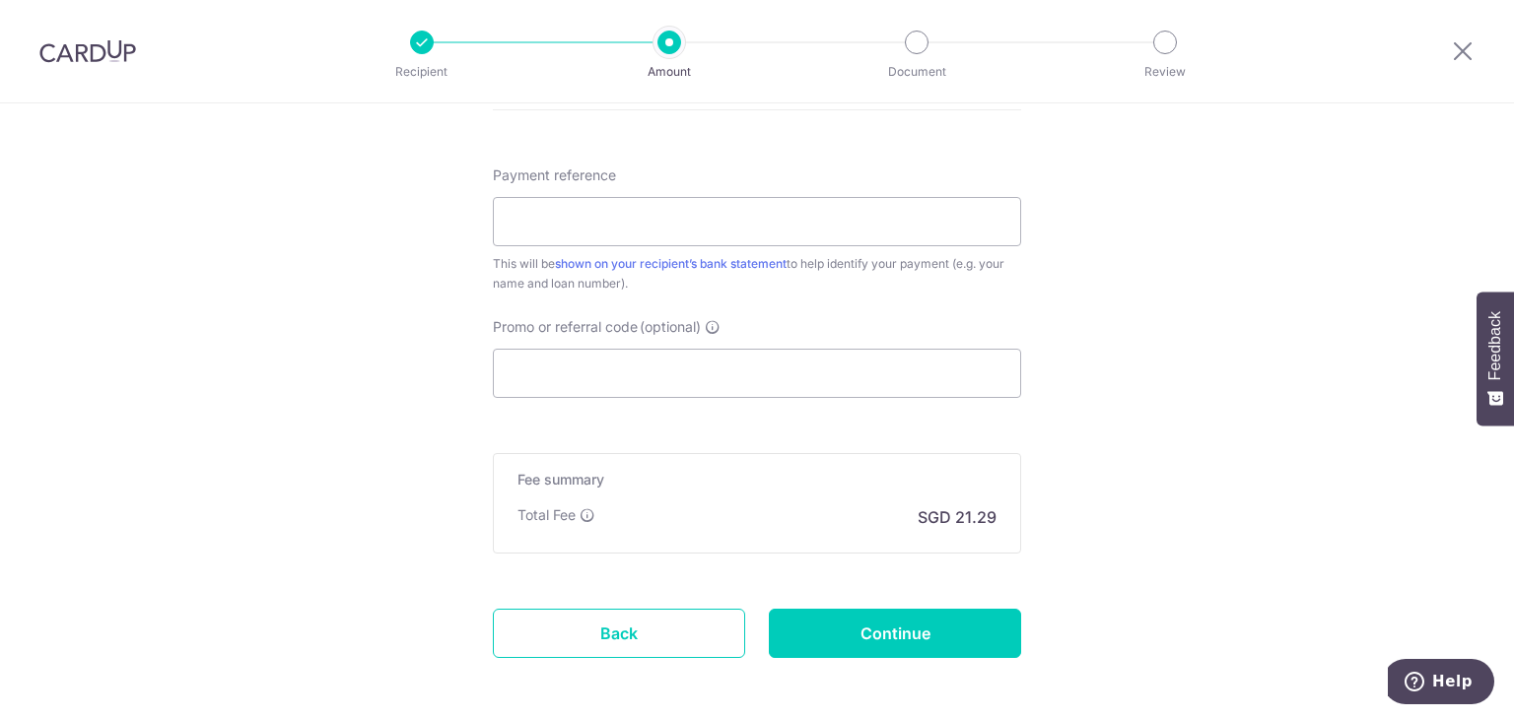
scroll to position [1183, 0]
click at [503, 391] on input "Promo or referral code (optional)" at bounding box center [757, 371] width 528 height 49
paste input "3HOME25R"
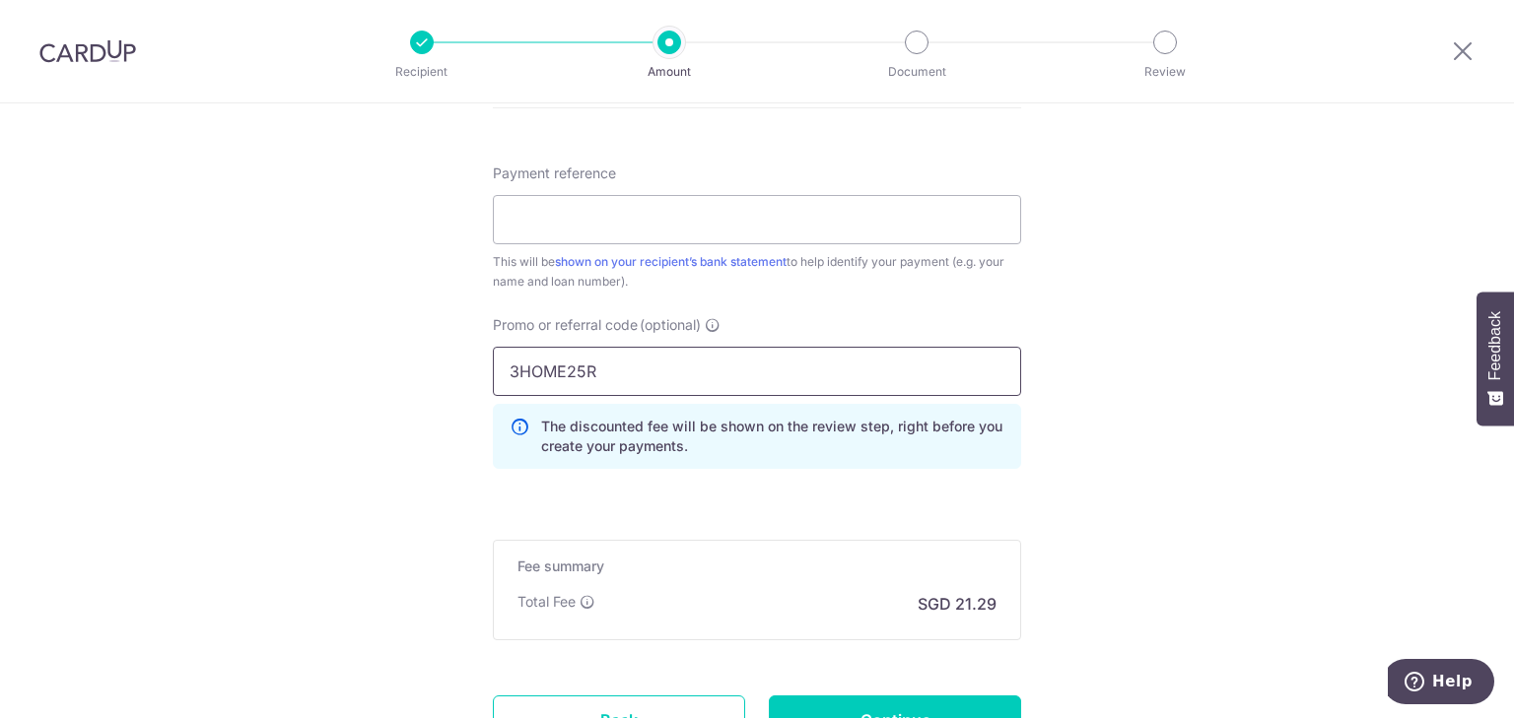
click at [627, 370] on input "3HOME25R" at bounding box center [757, 371] width 528 height 49
drag, startPoint x: 638, startPoint y: 371, endPoint x: 615, endPoint y: 368, distance: 22.9
click at [616, 368] on input "3HOME25R" at bounding box center [757, 371] width 528 height 49
drag, startPoint x: 508, startPoint y: 366, endPoint x: 418, endPoint y: 395, distance: 94.4
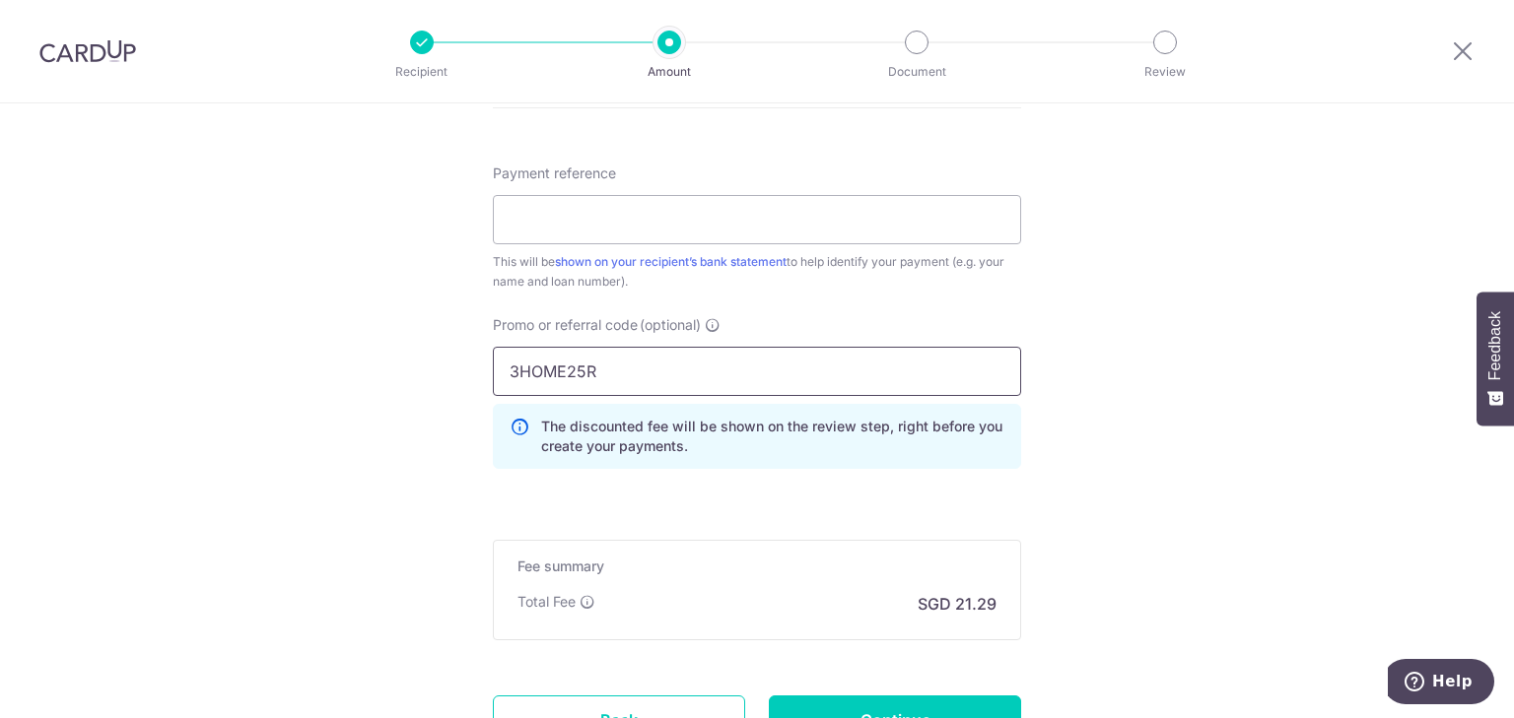
type input "3HOME25R"
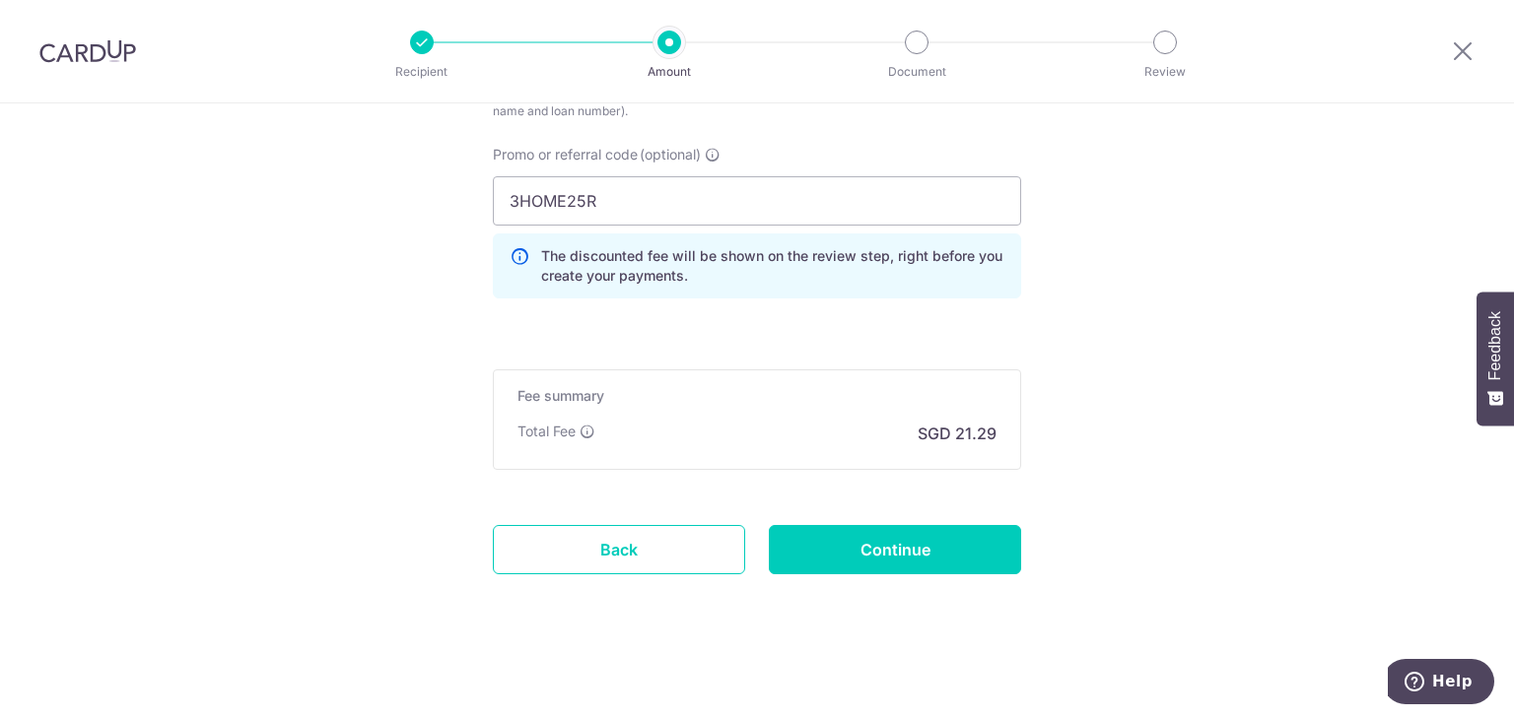
scroll to position [1354, 0]
click at [917, 557] on input "Continue" at bounding box center [895, 548] width 252 height 49
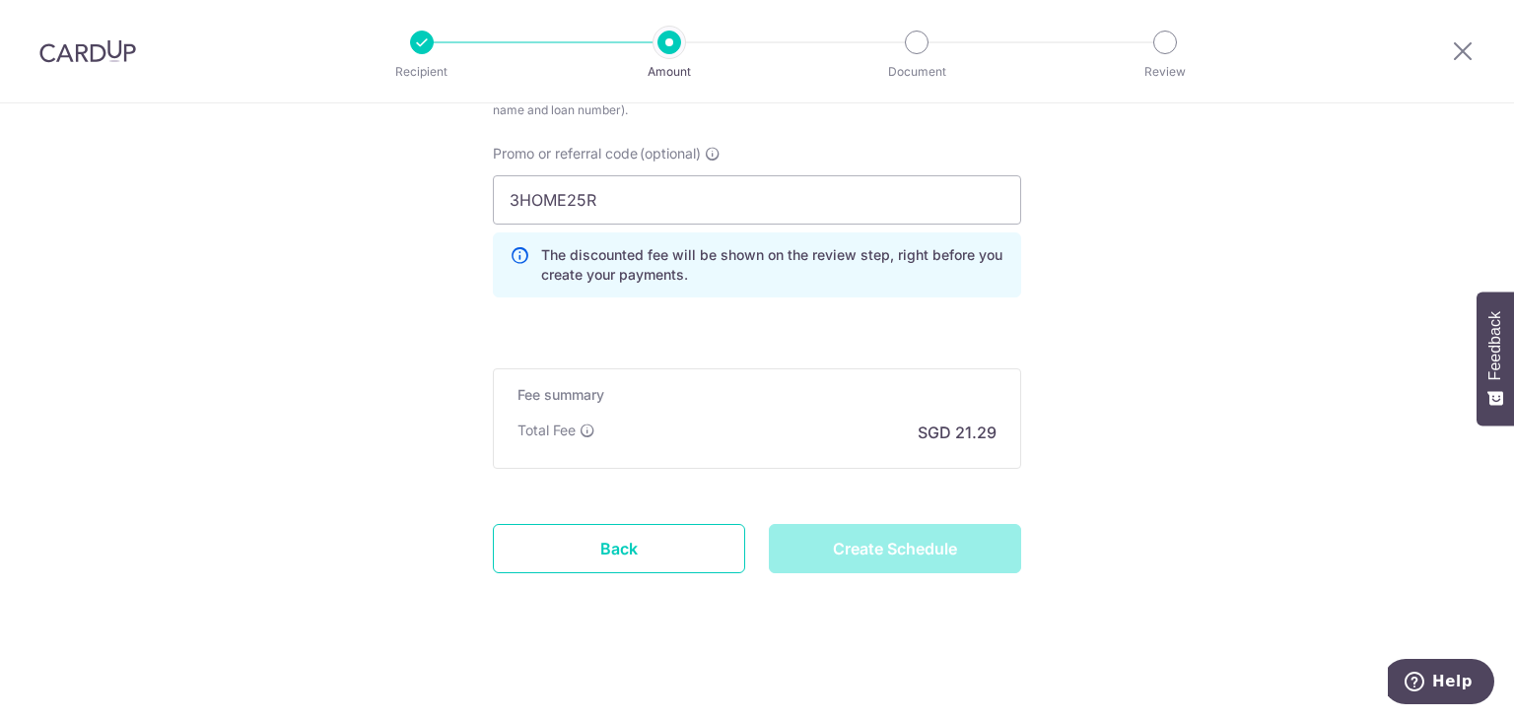
type input "Create Schedule"
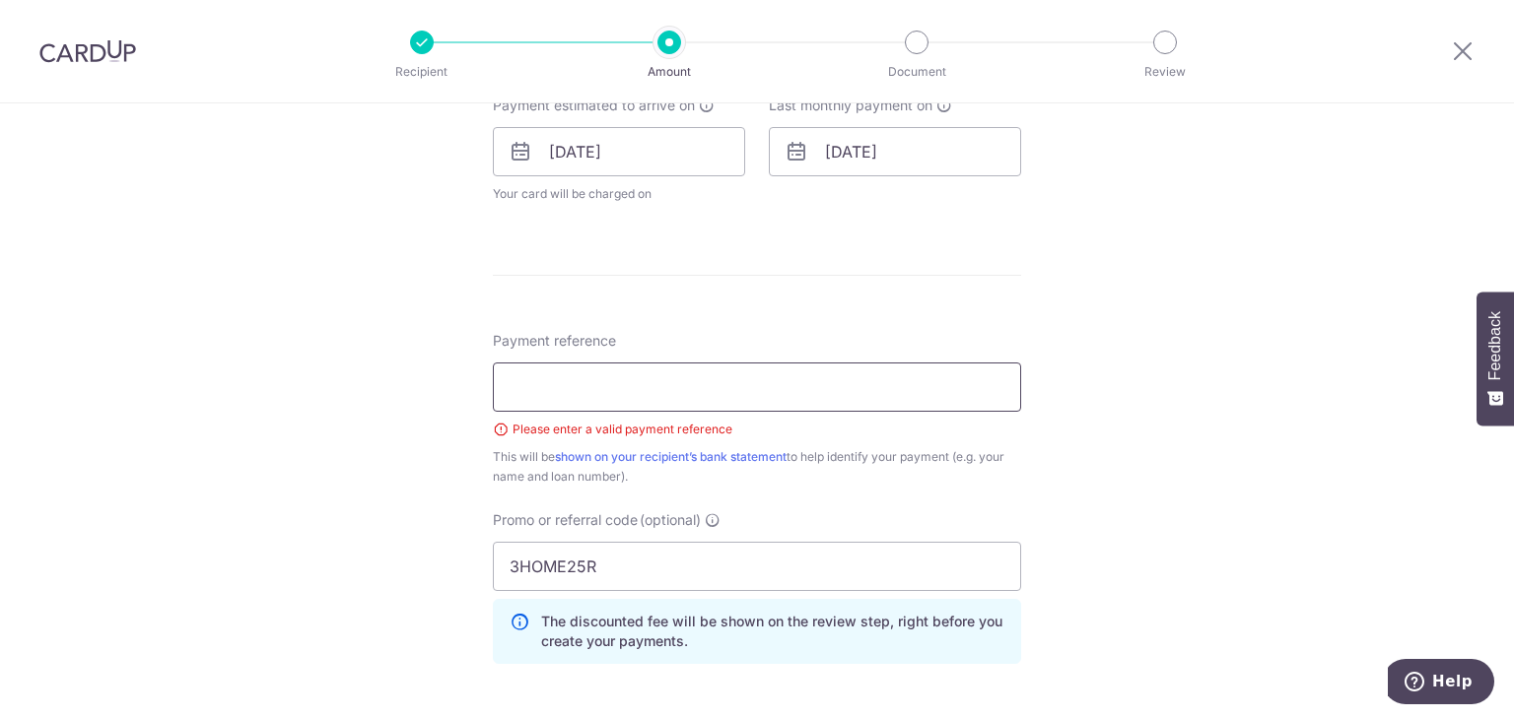
click at [566, 390] on input "Payment reference" at bounding box center [757, 387] width 528 height 49
click at [252, 359] on div "Tell us more about your payment Enter payment amount SGD 819.00 819.00 Select C…" at bounding box center [757, 138] width 1514 height 1899
click at [552, 394] on input "Payment reference" at bounding box center [757, 387] width 528 height 49
click at [275, 371] on div "Tell us more about your payment Enter payment amount SGD 819.00 819.00 Select C…" at bounding box center [757, 138] width 1514 height 1899
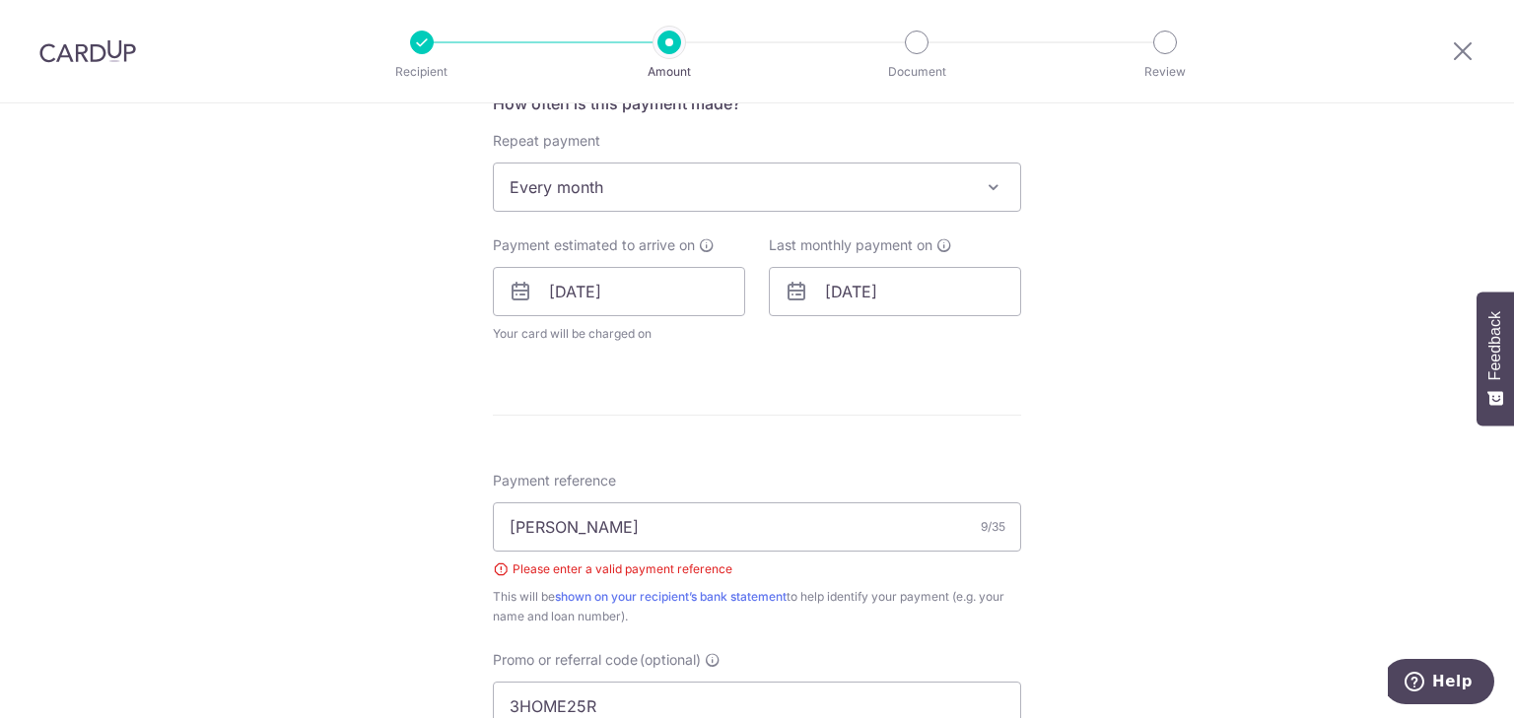
scroll to position [788, 0]
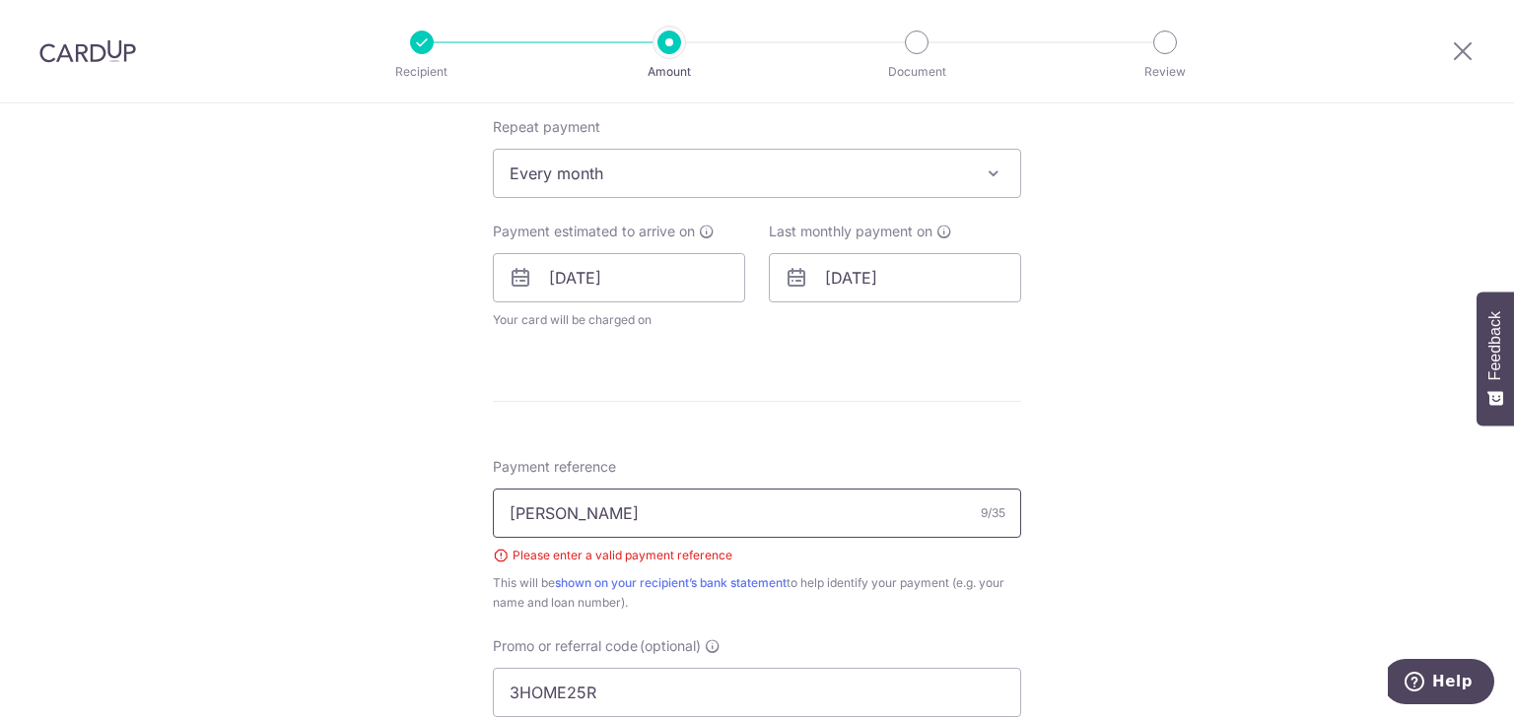
click at [658, 511] on input "zhang han" at bounding box center [757, 513] width 528 height 49
paste input "585012484300000"
type input "[PERSON_NAME] 585012484300000"
click at [396, 414] on div "Tell us more about your payment Enter payment amount SGD 819.00 819.00 Select C…" at bounding box center [757, 264] width 1514 height 1899
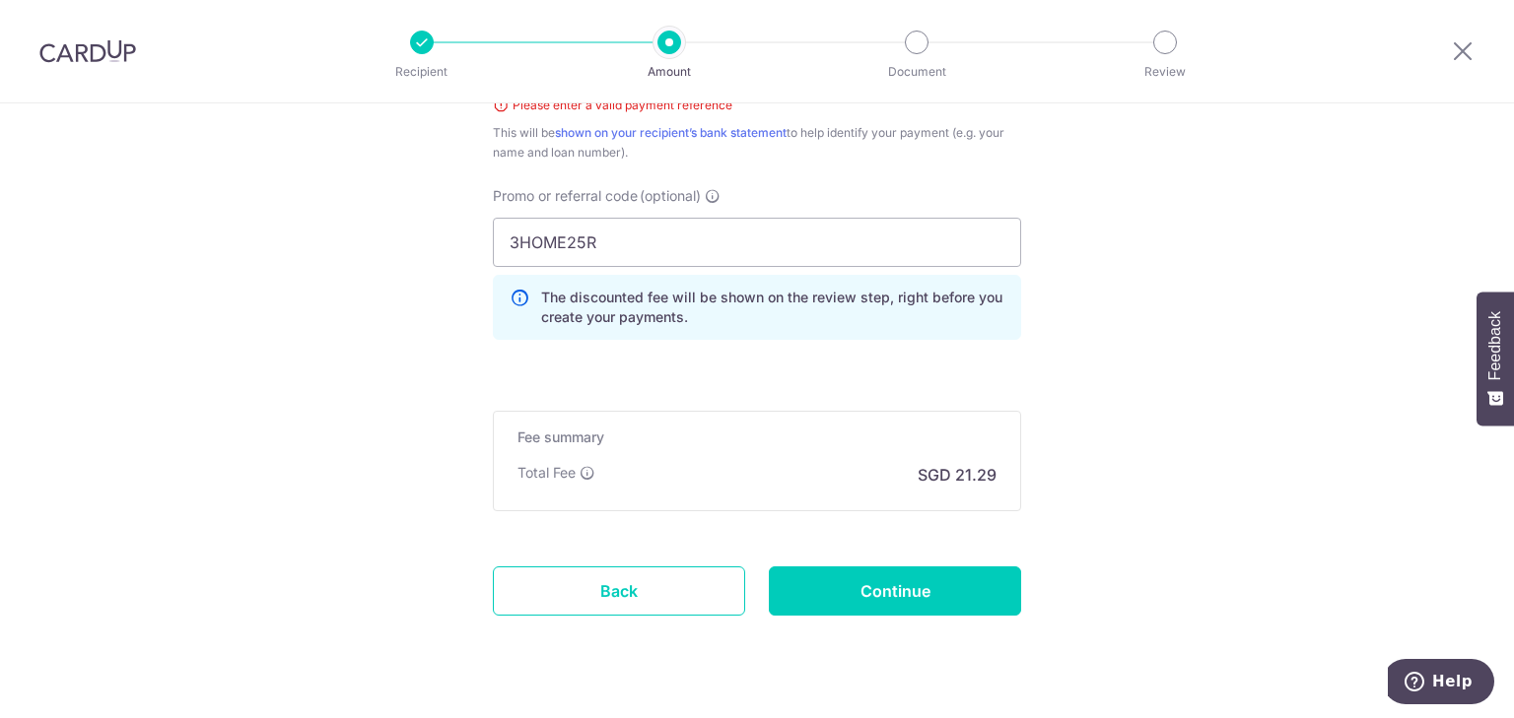
scroll to position [1281, 0]
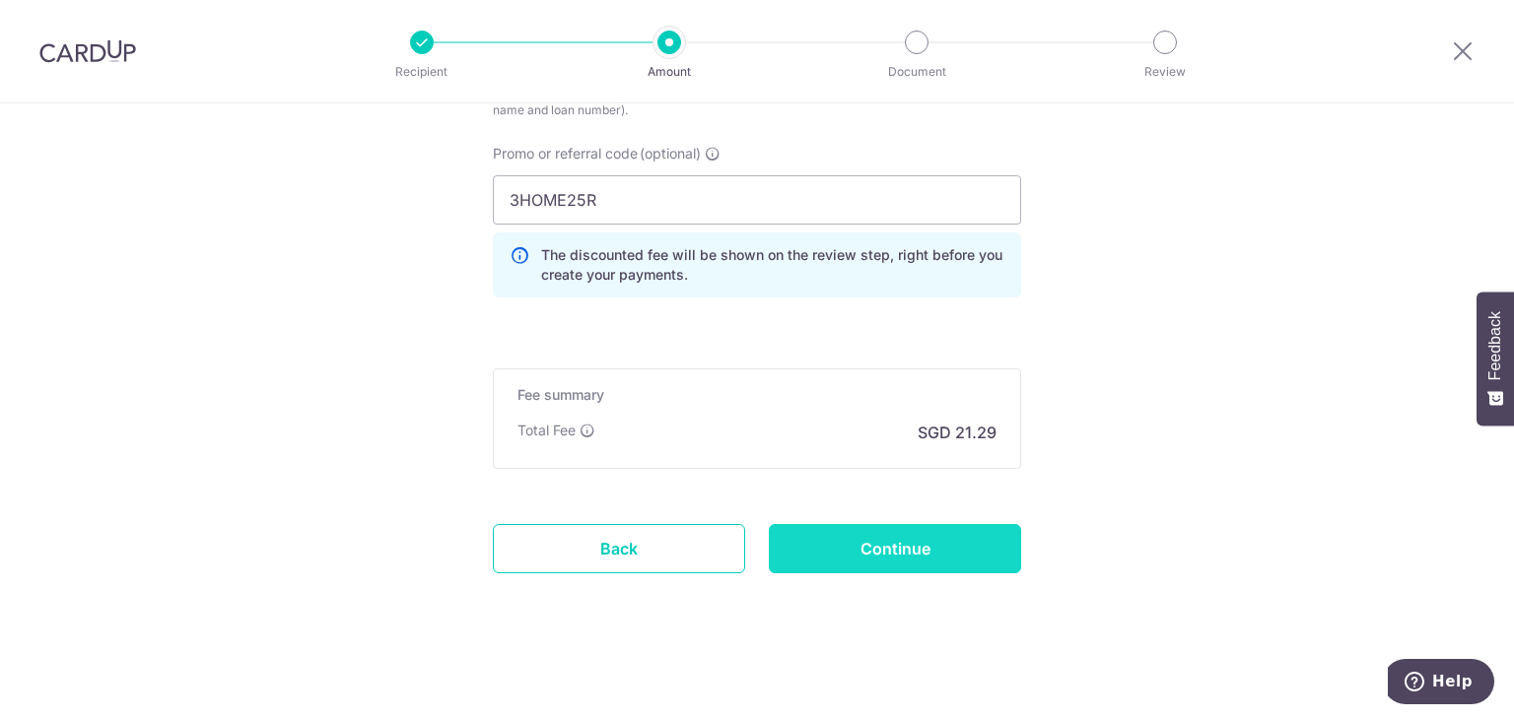
click at [800, 556] on input "Continue" at bounding box center [895, 548] width 252 height 49
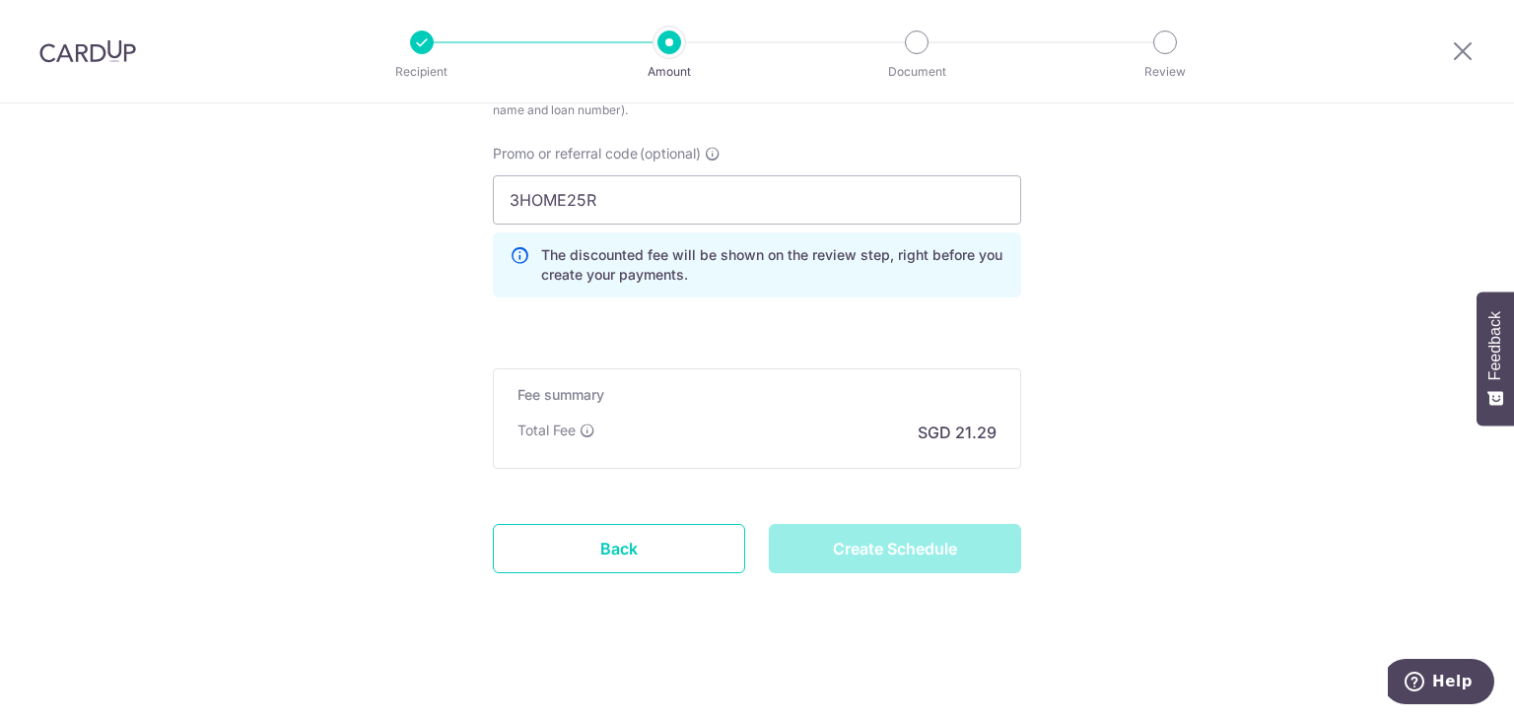
type input "Create Schedule"
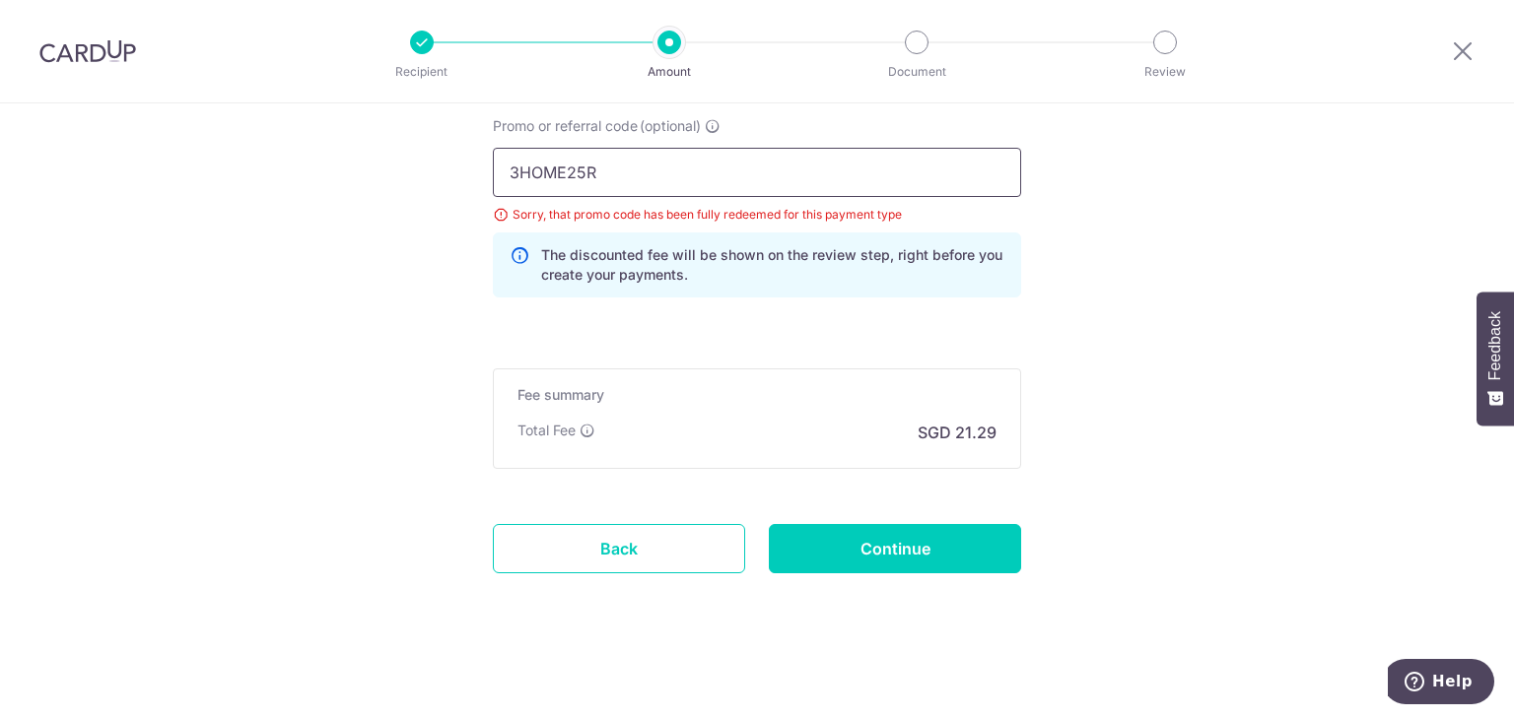
drag, startPoint x: 613, startPoint y: 172, endPoint x: 452, endPoint y: 166, distance: 160.8
type input "REC185"
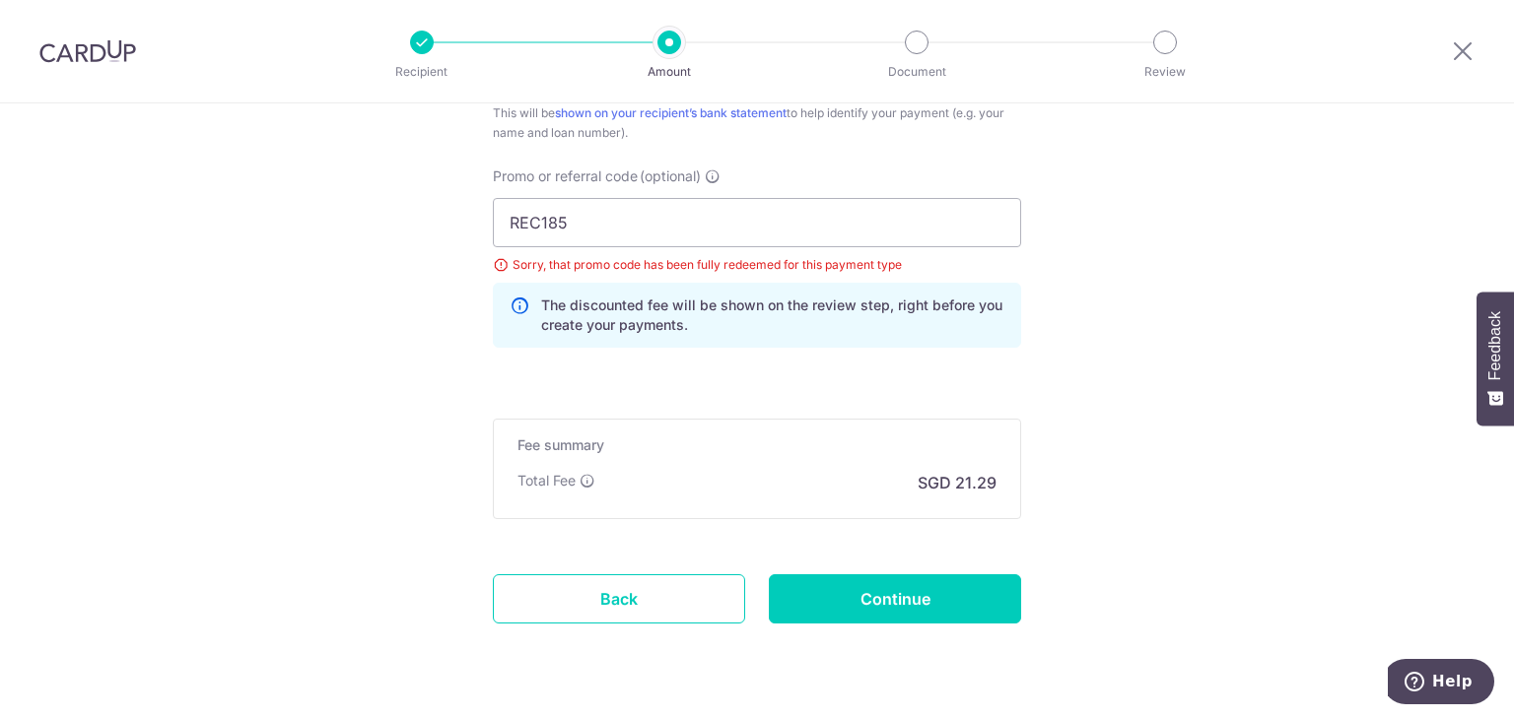
scroll to position [1261, 0]
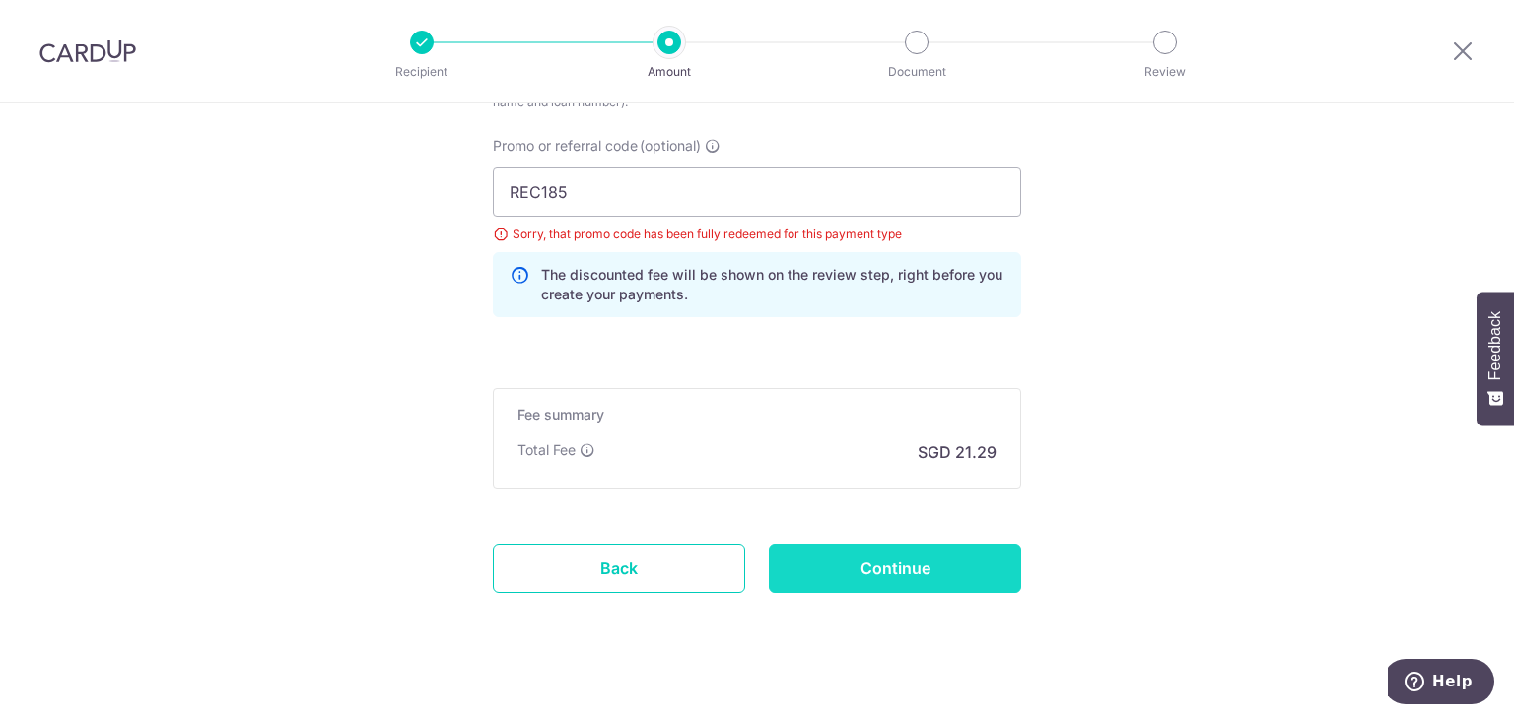
click at [855, 563] on input "Continue" at bounding box center [895, 568] width 252 height 49
type input "Update Schedule"
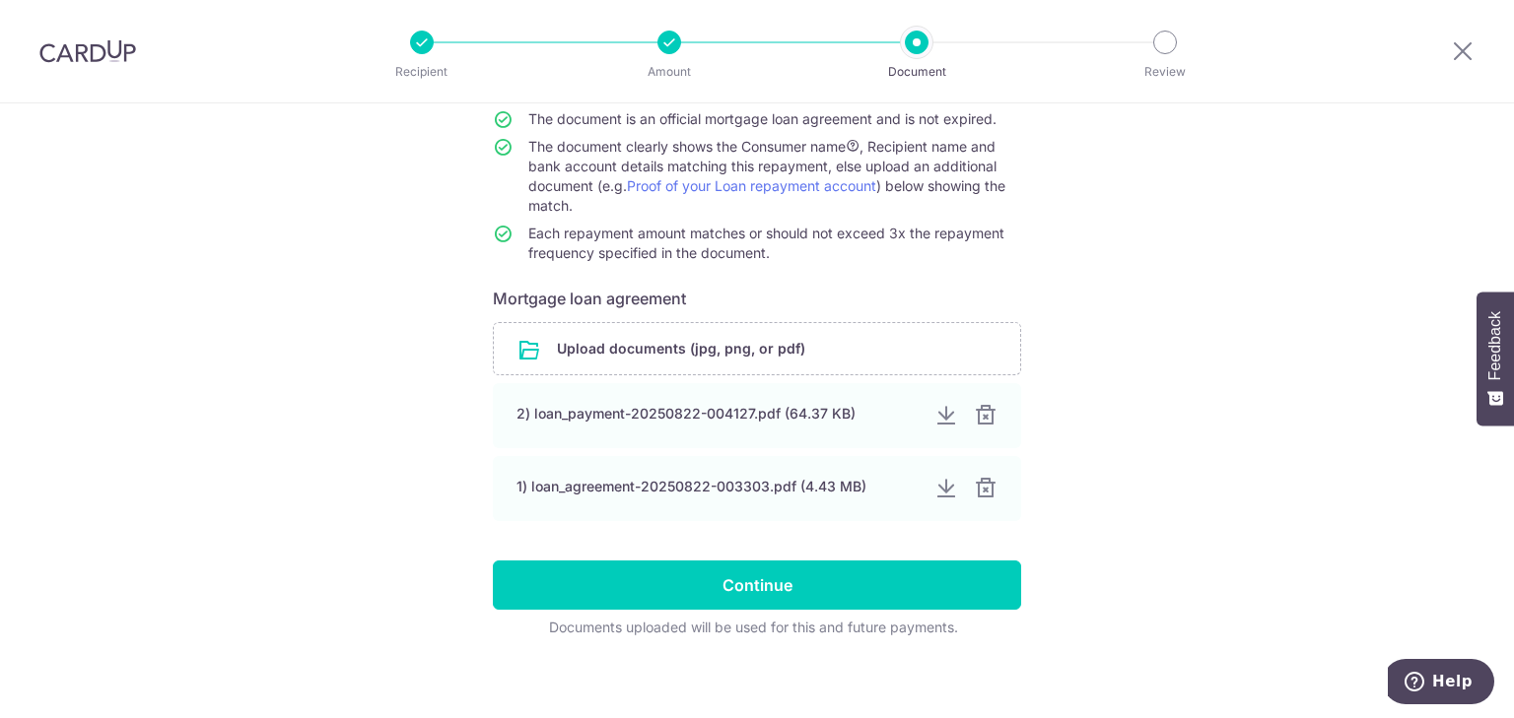
scroll to position [200, 0]
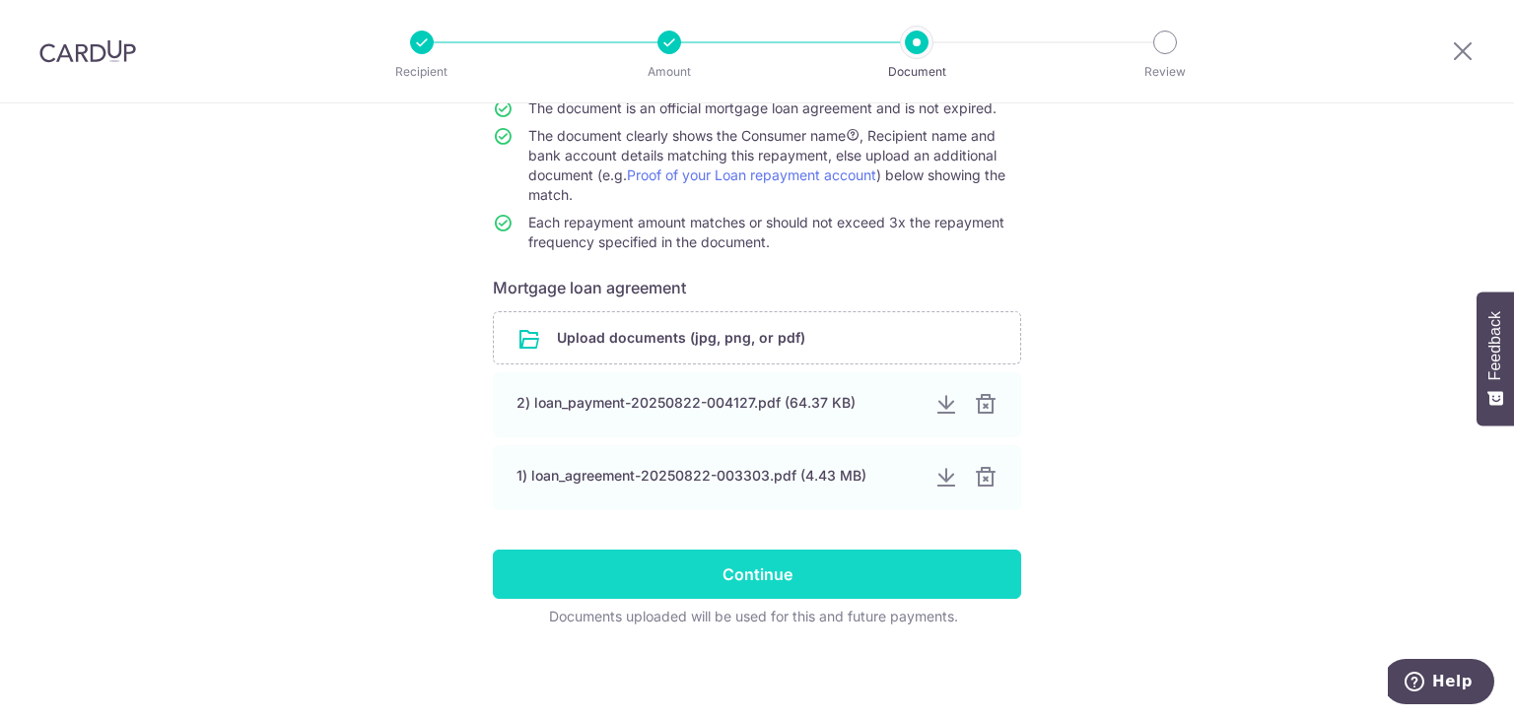
click at [719, 576] on input "Continue" at bounding box center [757, 574] width 528 height 49
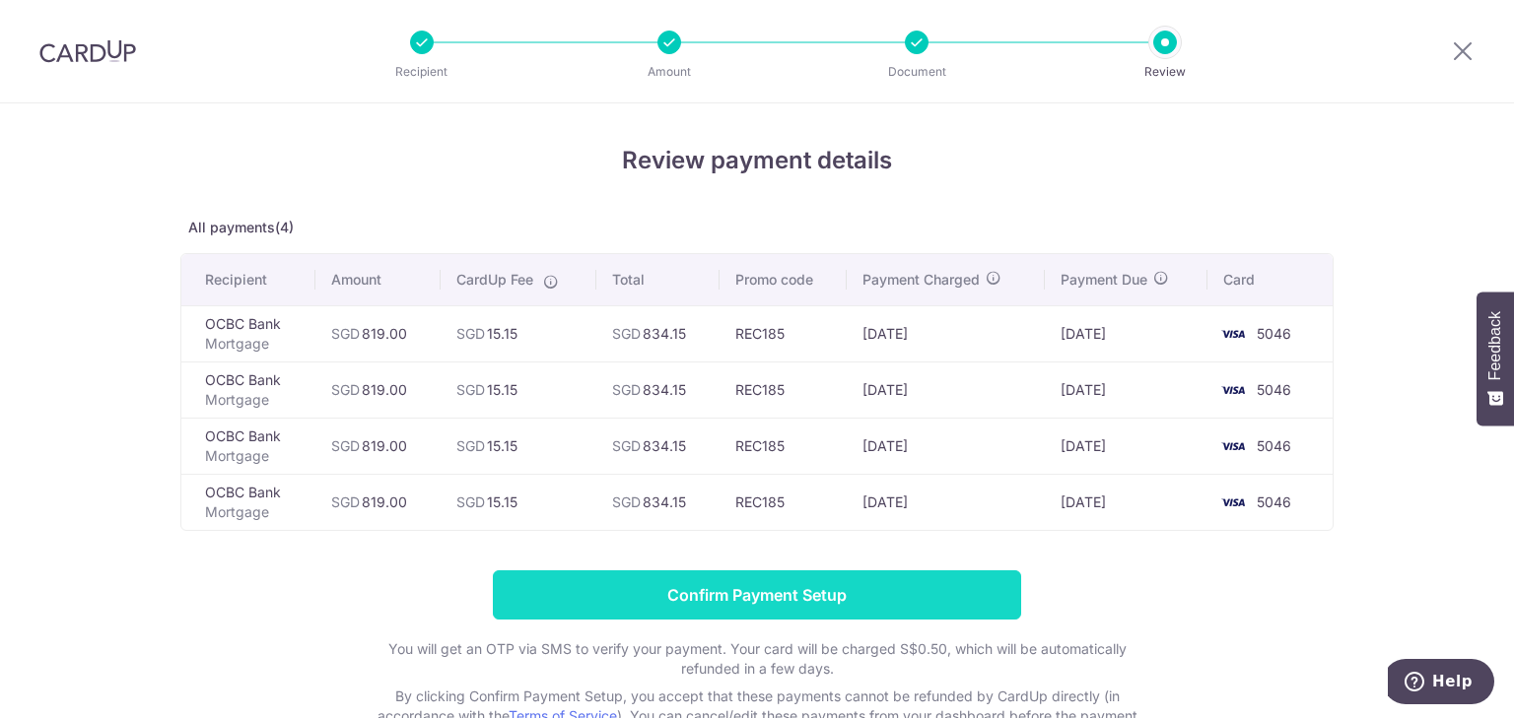
click at [729, 597] on input "Confirm Payment Setup" at bounding box center [757, 595] width 528 height 49
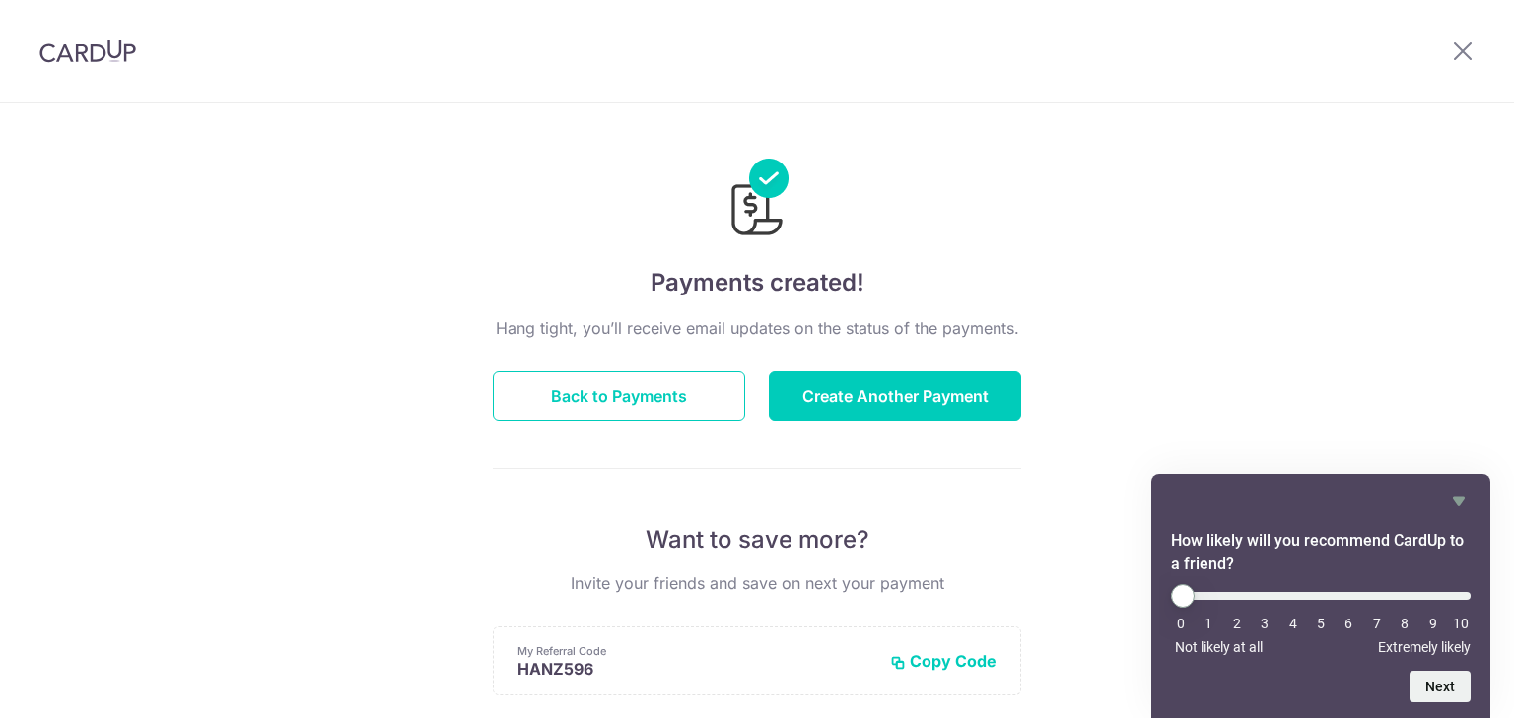
click at [608, 372] on button "Back to Payments" at bounding box center [619, 396] width 252 height 49
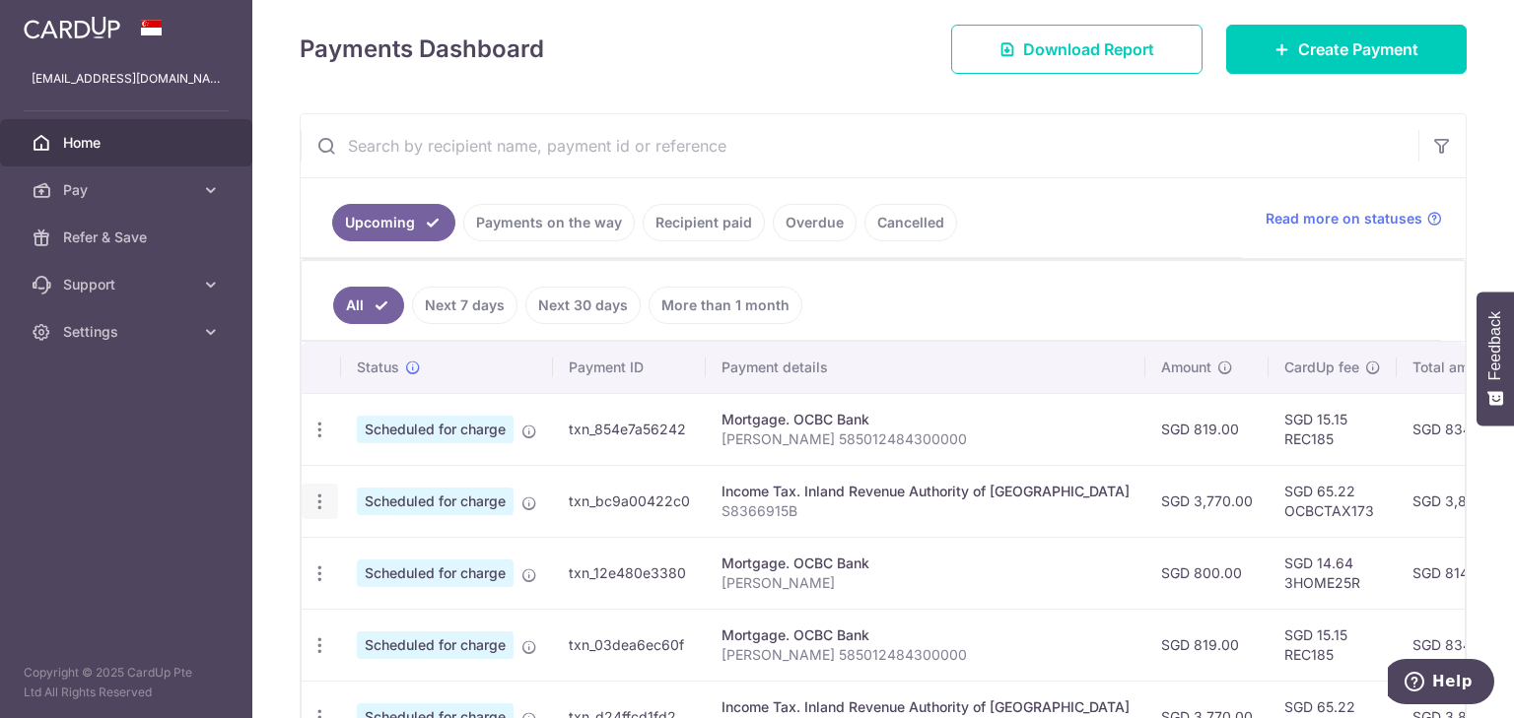
scroll to position [260, 0]
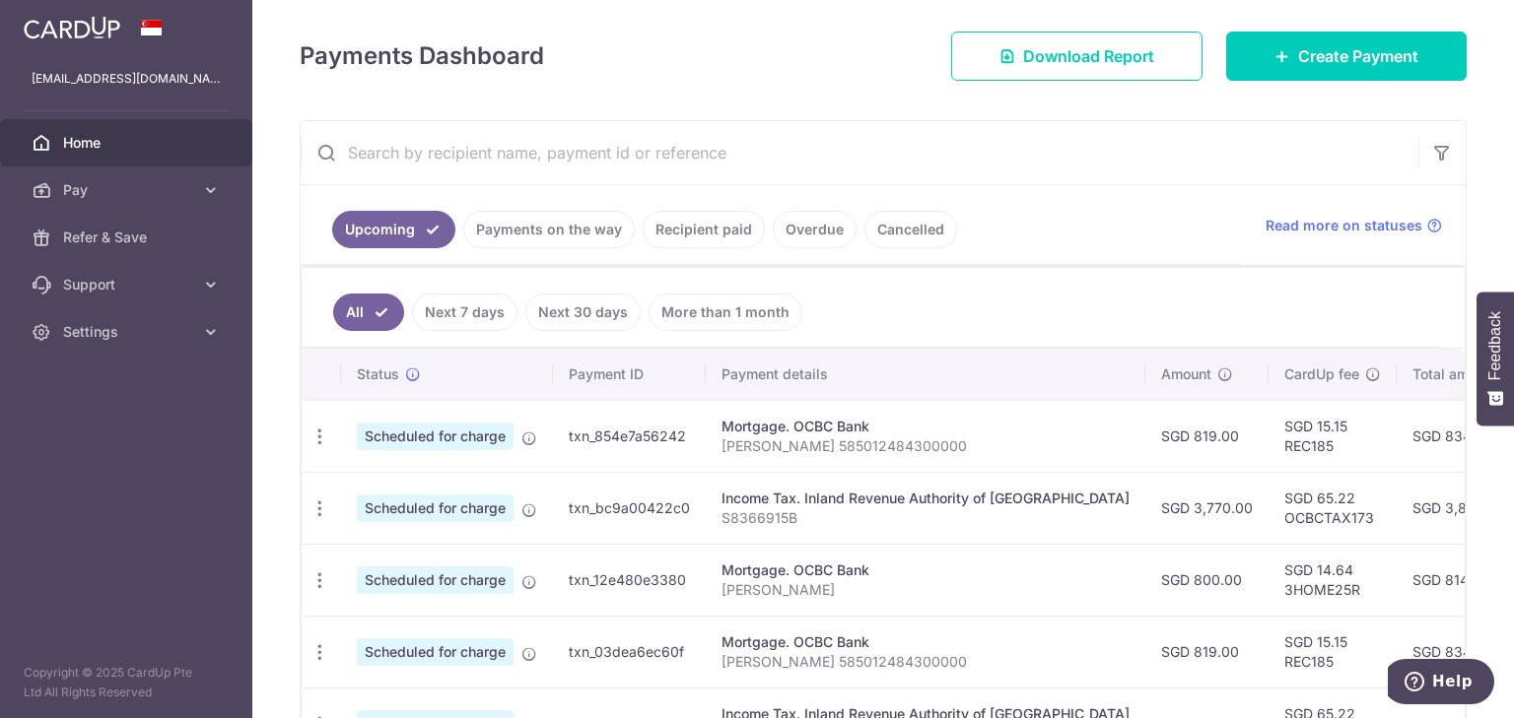
click at [587, 233] on link "Payments on the way" at bounding box center [548, 229] width 171 height 37
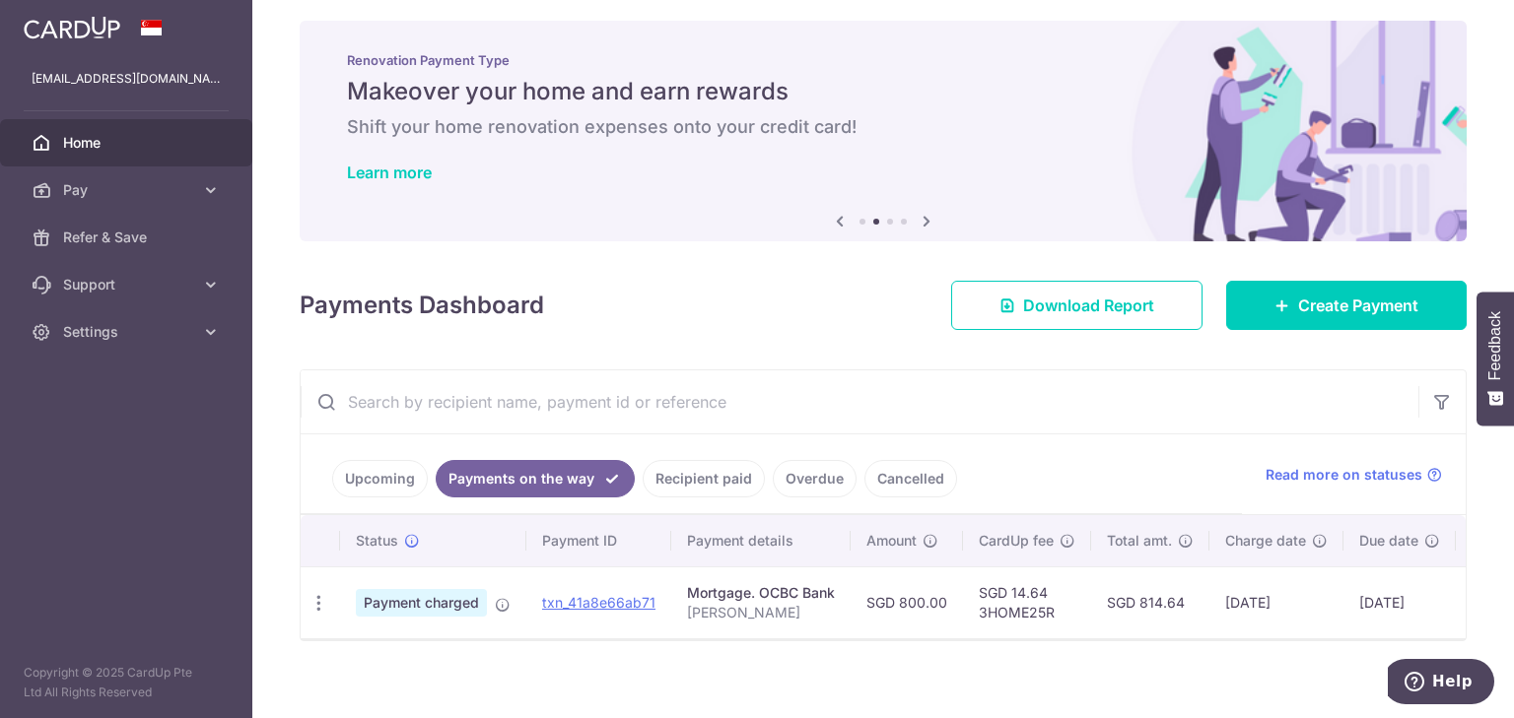
scroll to position [0, 0]
